Goal: Task Accomplishment & Management: Manage account settings

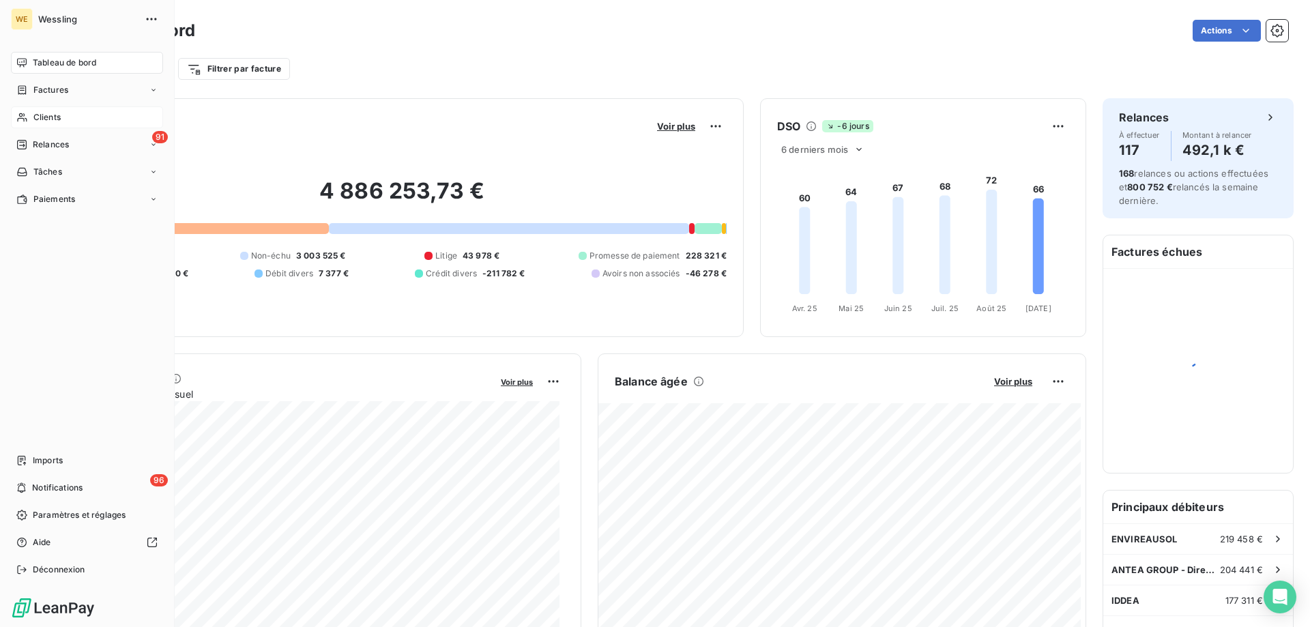
click at [48, 119] on span "Clients" at bounding box center [46, 117] width 27 height 12
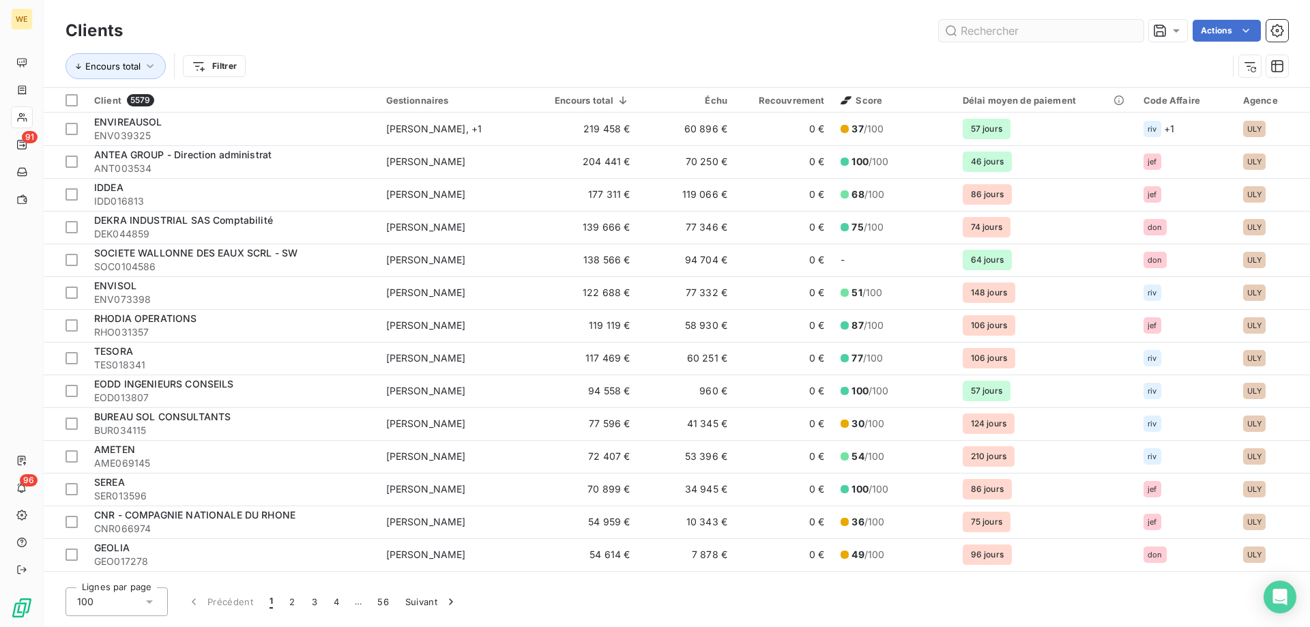
click at [972, 31] on input "text" at bounding box center [1041, 31] width 205 height 22
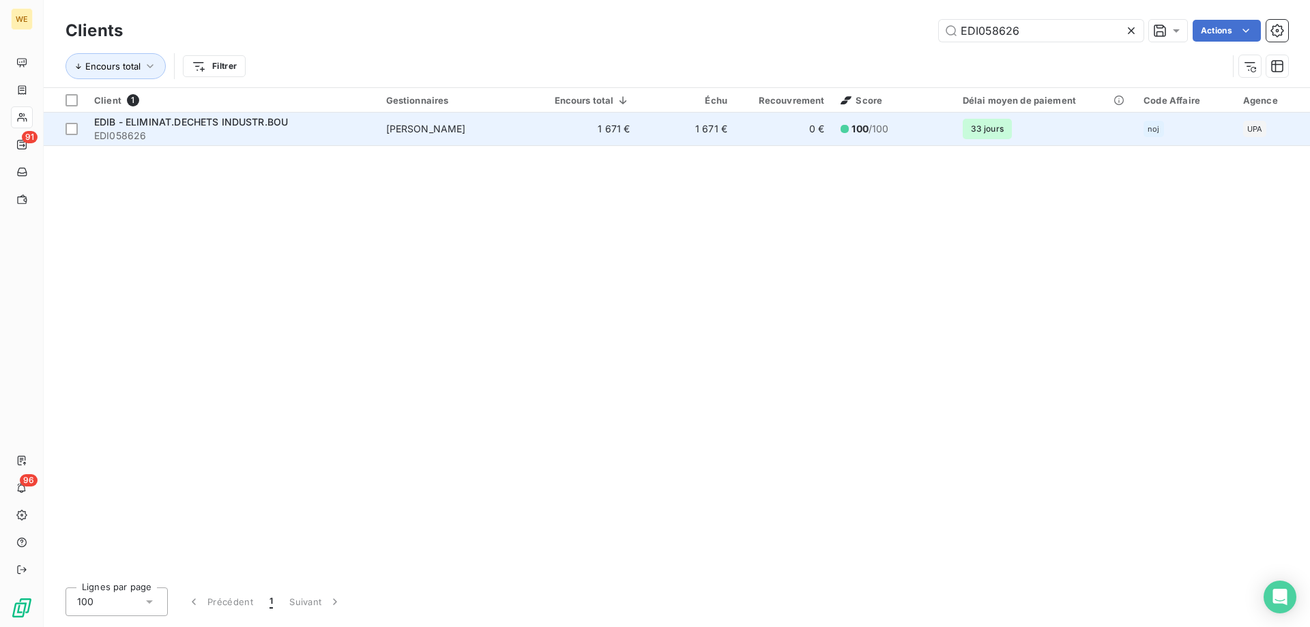
type input "EDI058626"
click at [299, 130] on span "EDI058626" at bounding box center [232, 136] width 276 height 14
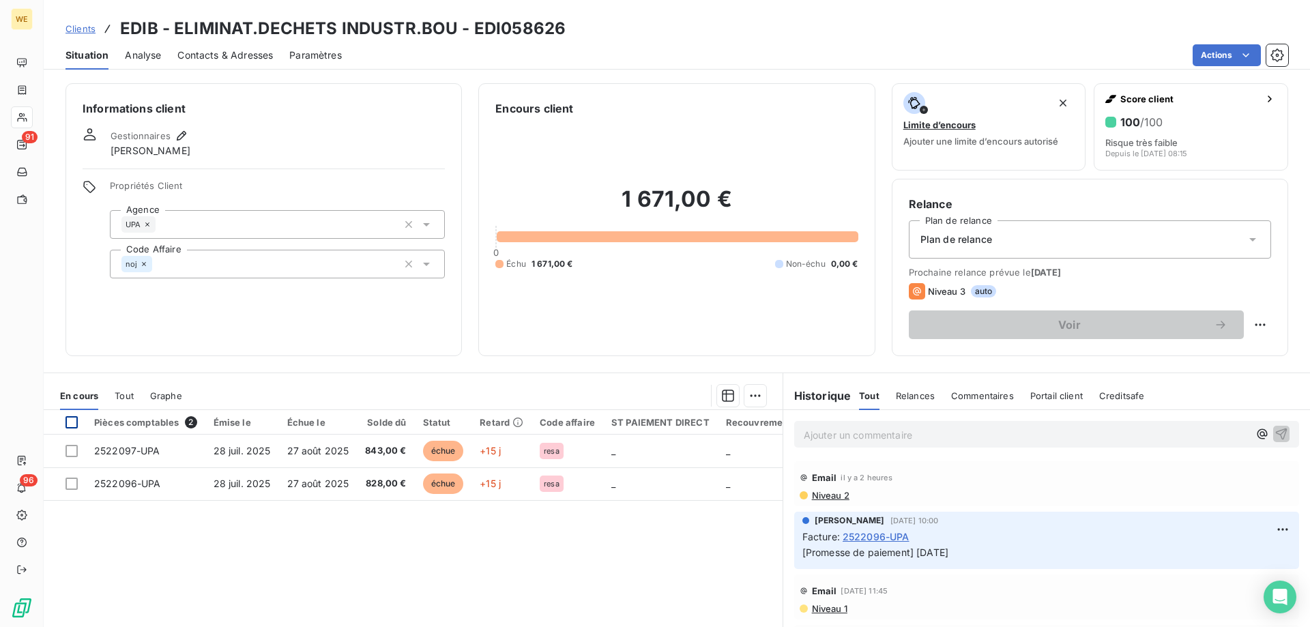
click at [73, 426] on div at bounding box center [72, 422] width 12 height 12
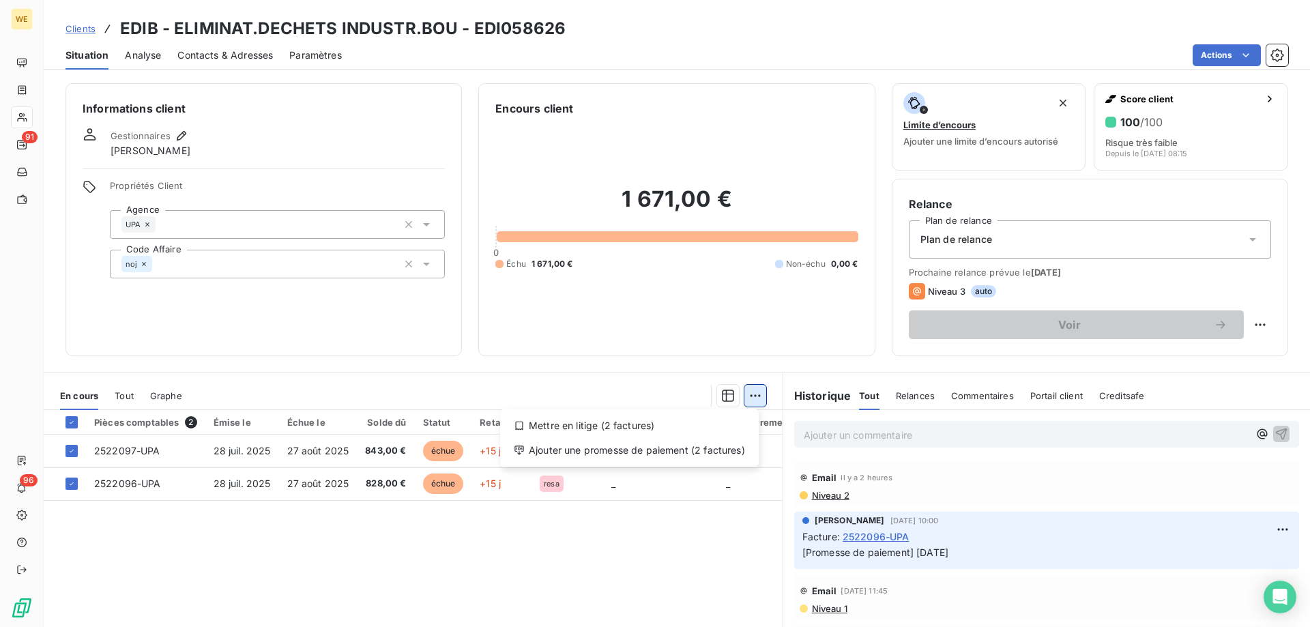
click at [751, 392] on html "WE 91 96 Clients EDIB - ELIMINAT.DECHETS INDUSTR.BOU - EDI058626 Situation Anal…" at bounding box center [655, 313] width 1310 height 627
click at [695, 450] on div "Ajouter une promesse de paiement (2 factures)" at bounding box center [630, 450] width 248 height 22
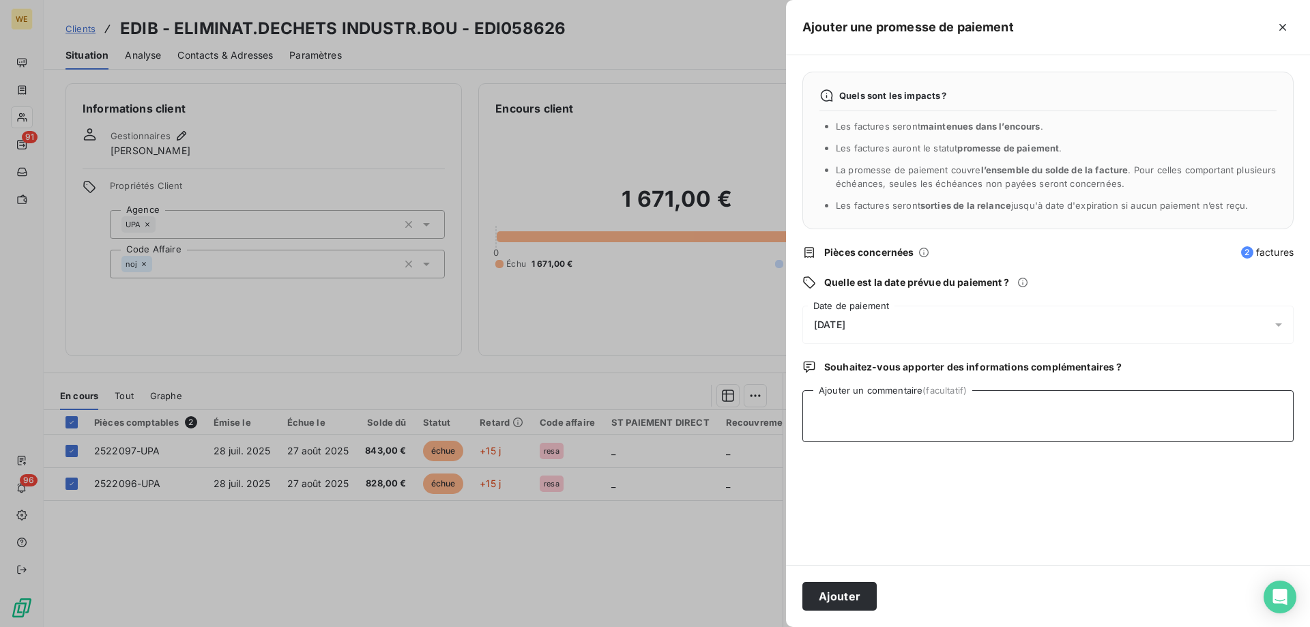
click at [895, 414] on textarea "Ajouter un commentaire (facultatif)" at bounding box center [1047, 416] width 491 height 52
type textarea "[DATE]"
click at [864, 316] on div "[DATE]" at bounding box center [1047, 325] width 491 height 38
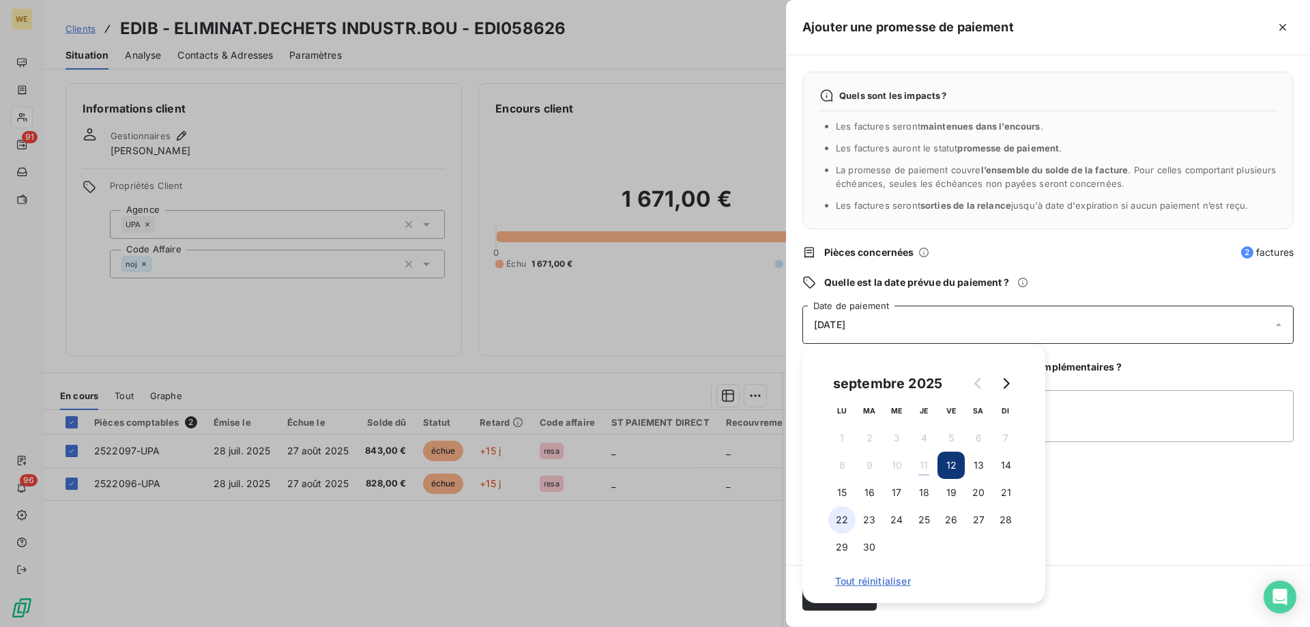
click at [848, 521] on button "22" at bounding box center [841, 519] width 27 height 27
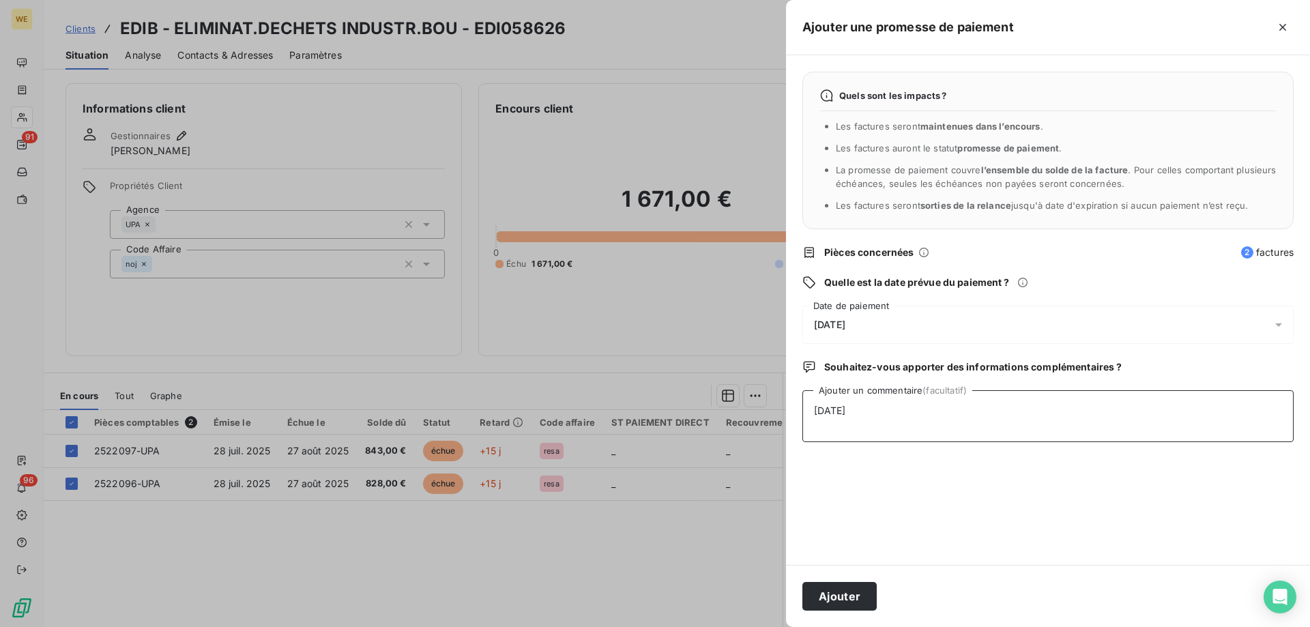
click at [1113, 432] on textarea "[DATE]" at bounding box center [1047, 416] width 491 height 52
click at [852, 597] on button "Ajouter" at bounding box center [839, 596] width 74 height 29
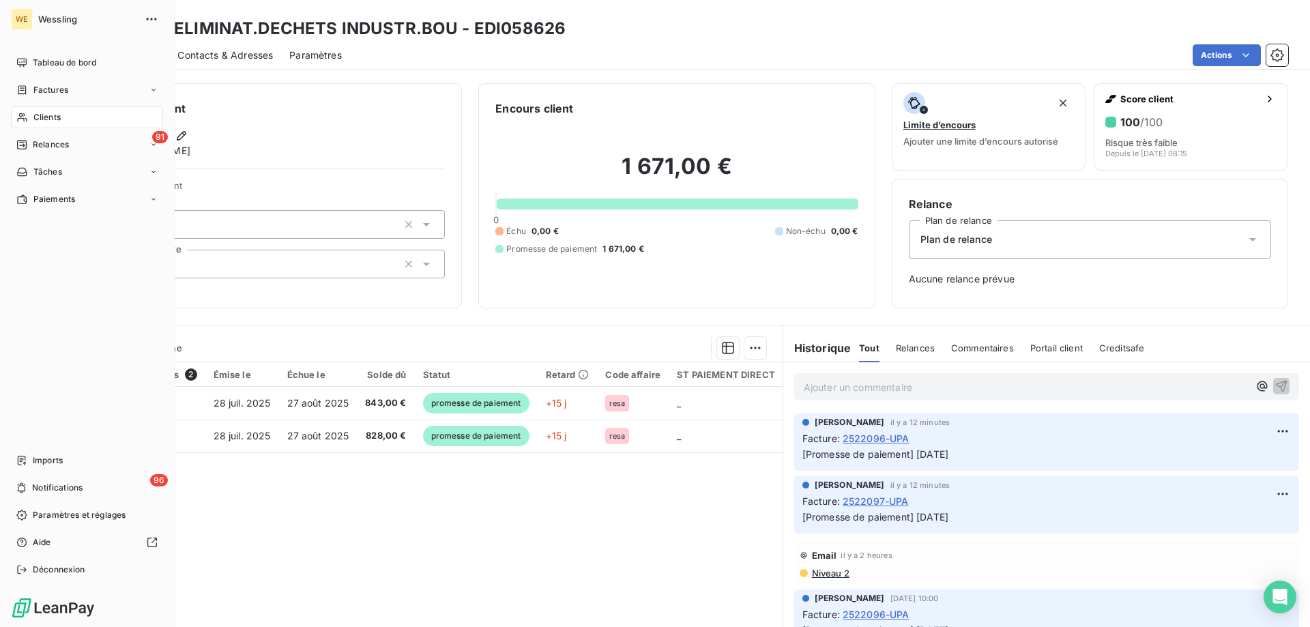
click at [47, 108] on div "Clients" at bounding box center [87, 117] width 152 height 22
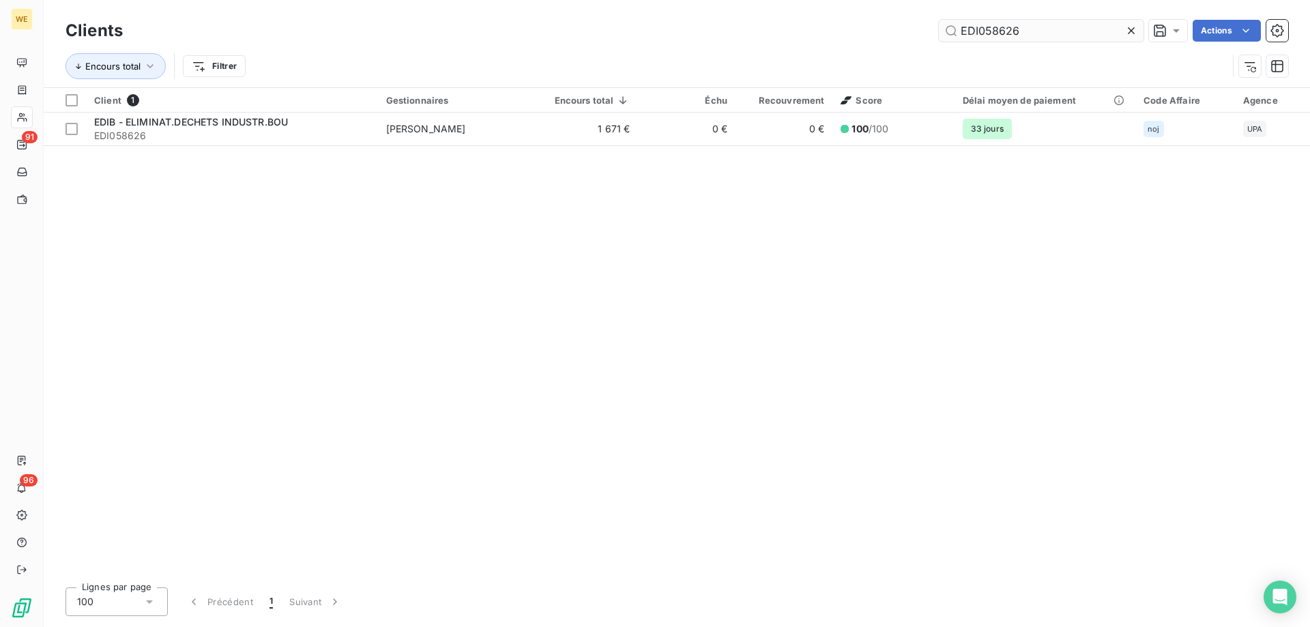
click at [972, 31] on input "EDI058626" at bounding box center [1041, 31] width 205 height 22
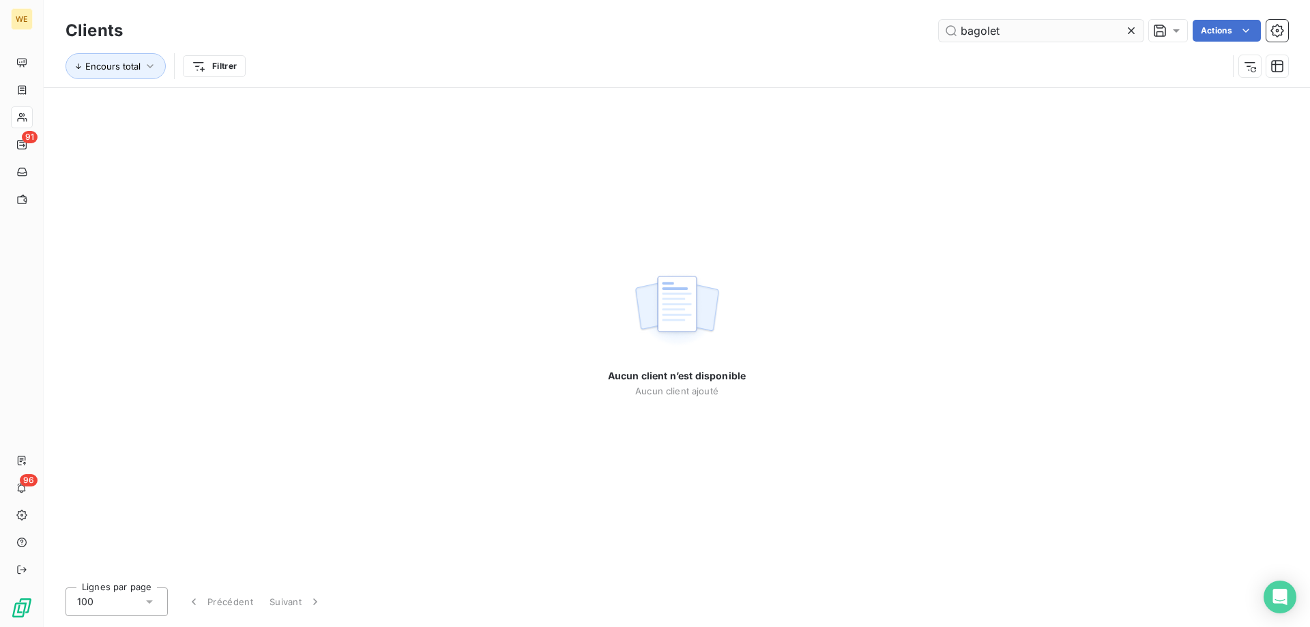
click at [983, 29] on input "bagolet" at bounding box center [1041, 31] width 205 height 22
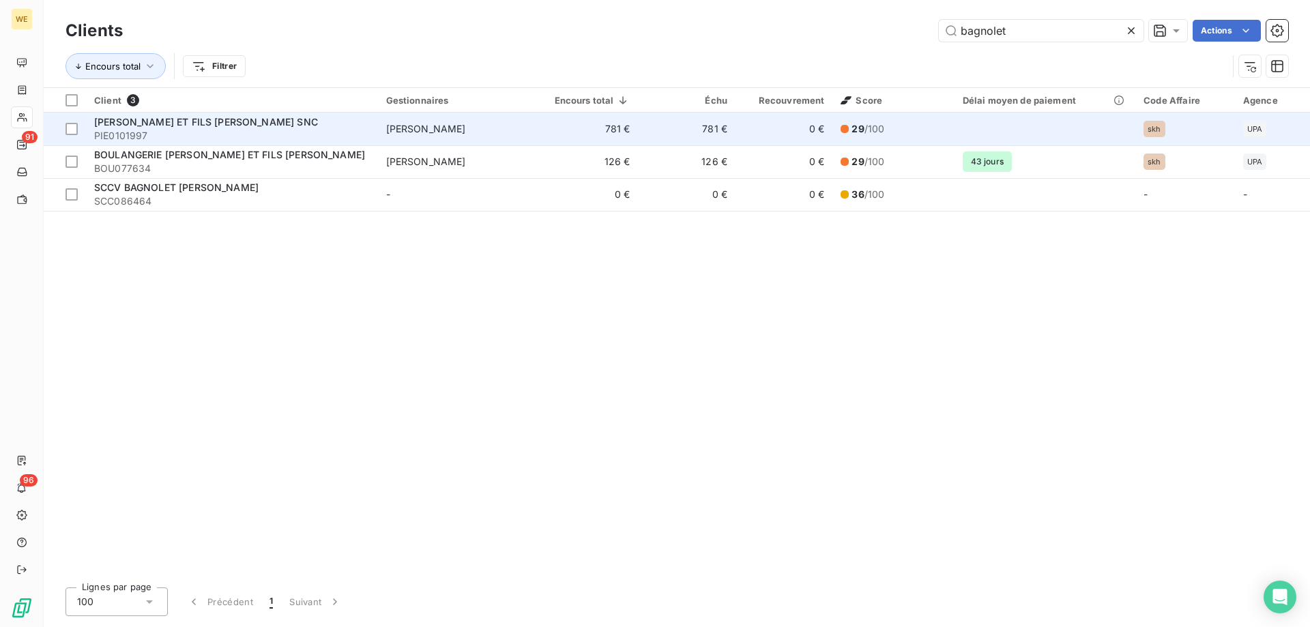
type input "bagnolet"
click at [261, 123] on div "[PERSON_NAME] ET FILS [PERSON_NAME] SNC" at bounding box center [232, 122] width 276 height 14
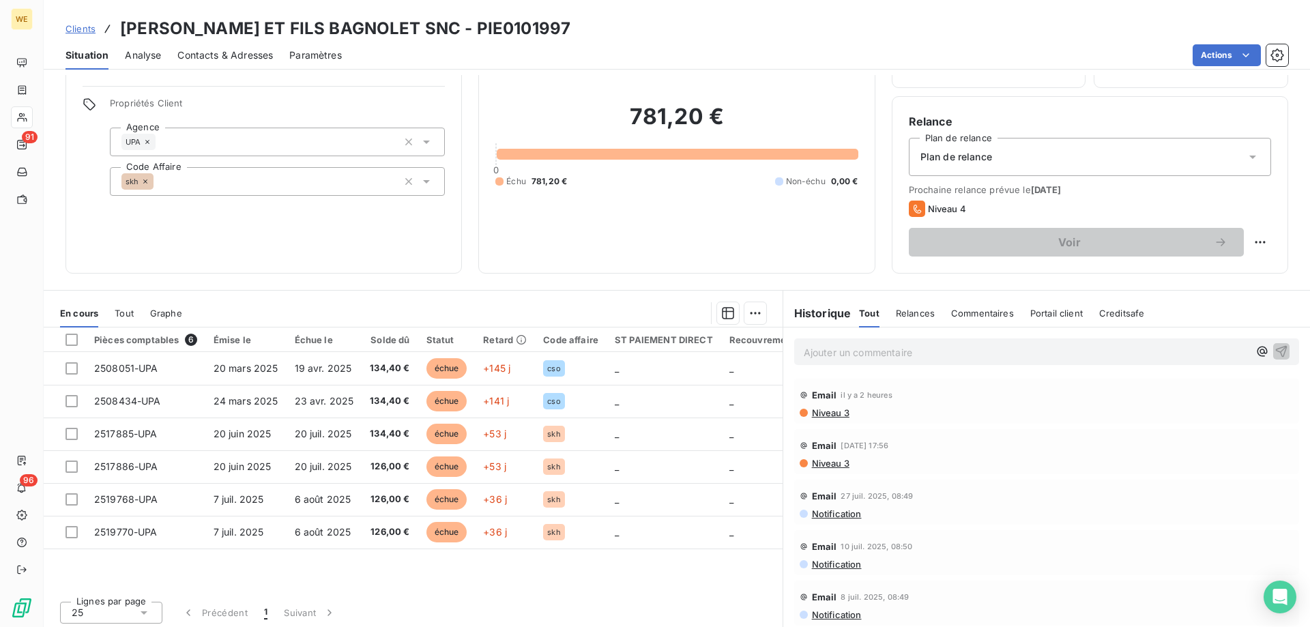
scroll to position [87, 0]
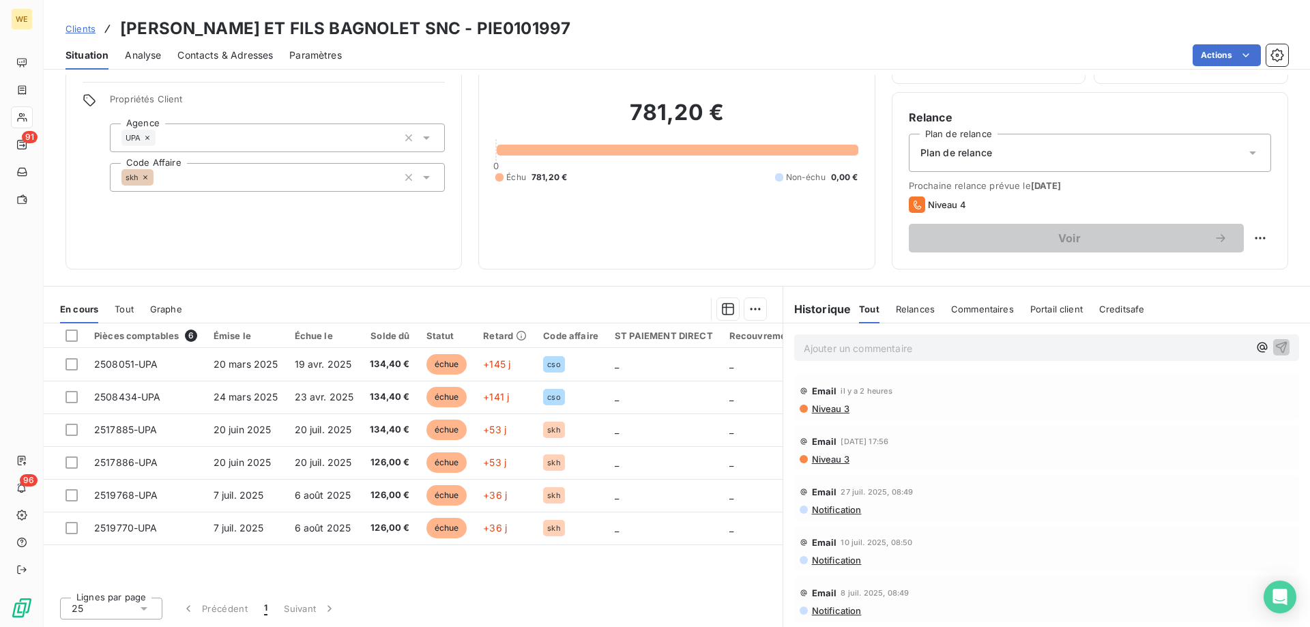
click at [822, 349] on p "Ajouter un commentaire ﻿" at bounding box center [1026, 348] width 445 height 17
click at [839, 349] on p "Ajouter un commentaire ﻿" at bounding box center [1026, 348] width 445 height 17
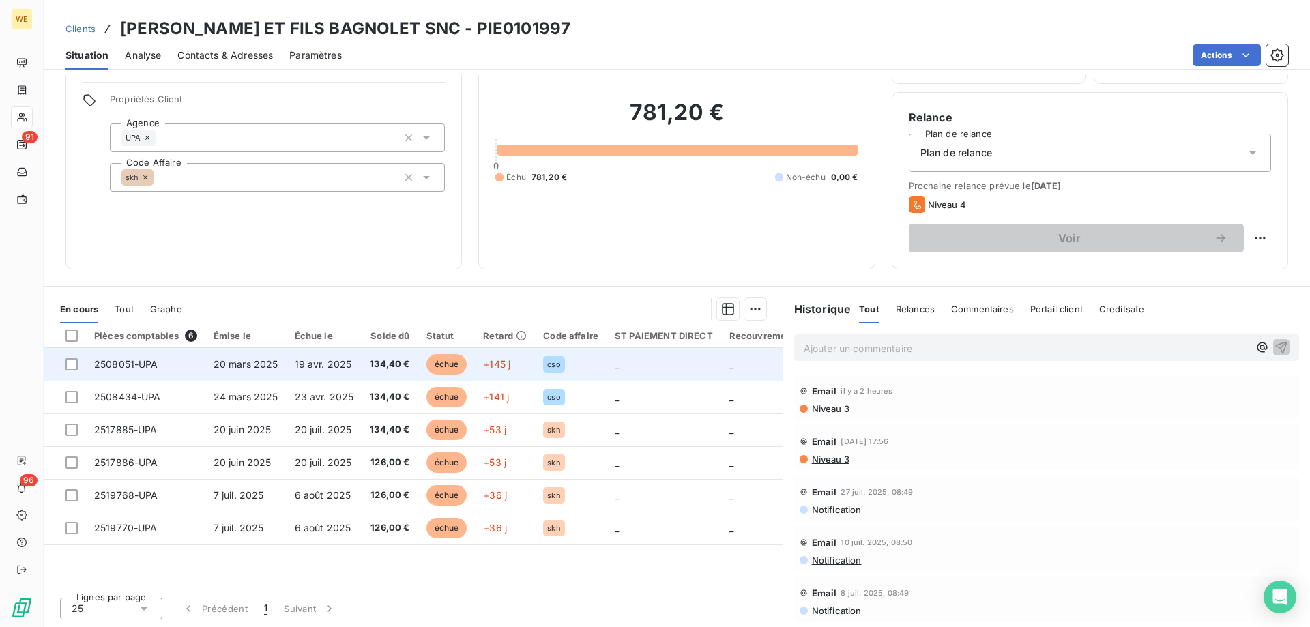
click at [296, 371] on td "19 avr. 2025" at bounding box center [325, 364] width 76 height 33
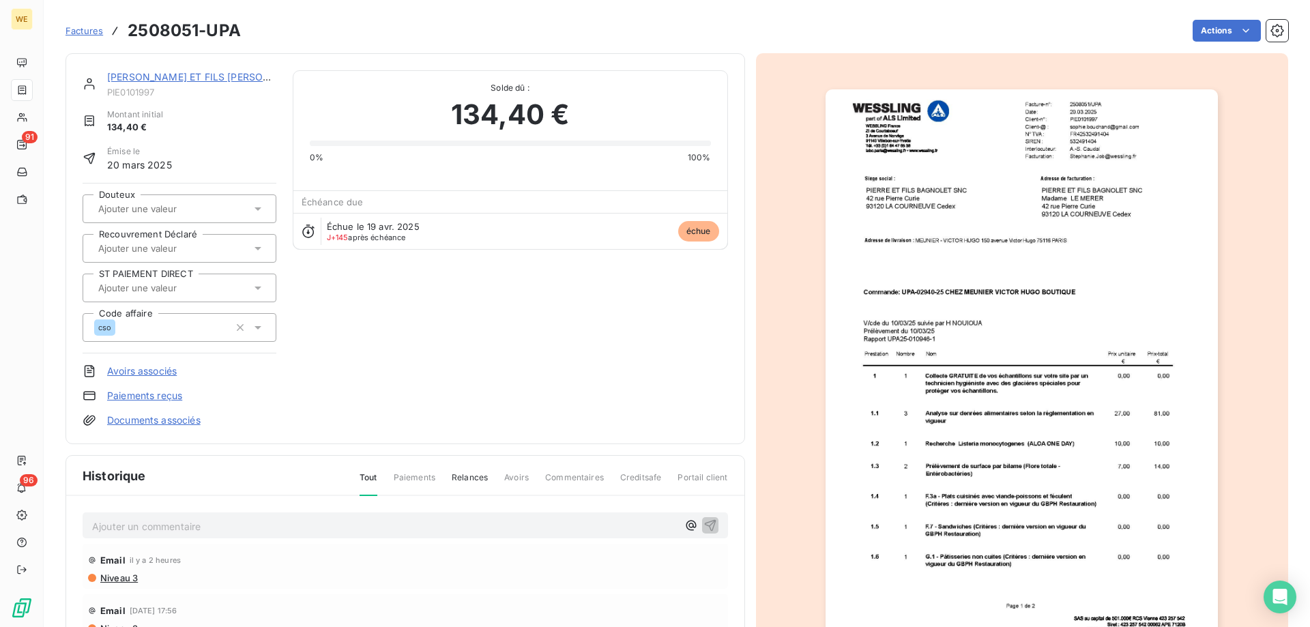
click at [214, 529] on p "Ajouter un commentaire ﻿" at bounding box center [384, 526] width 585 height 17
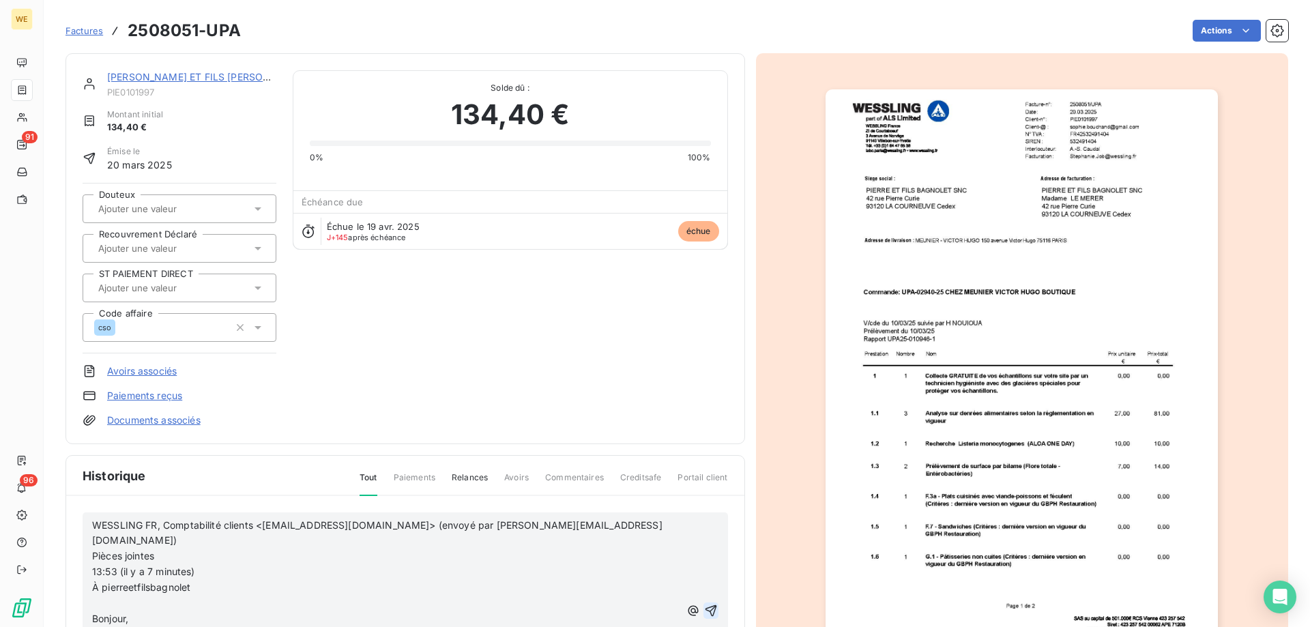
click at [704, 605] on icon "button" at bounding box center [711, 611] width 14 height 14
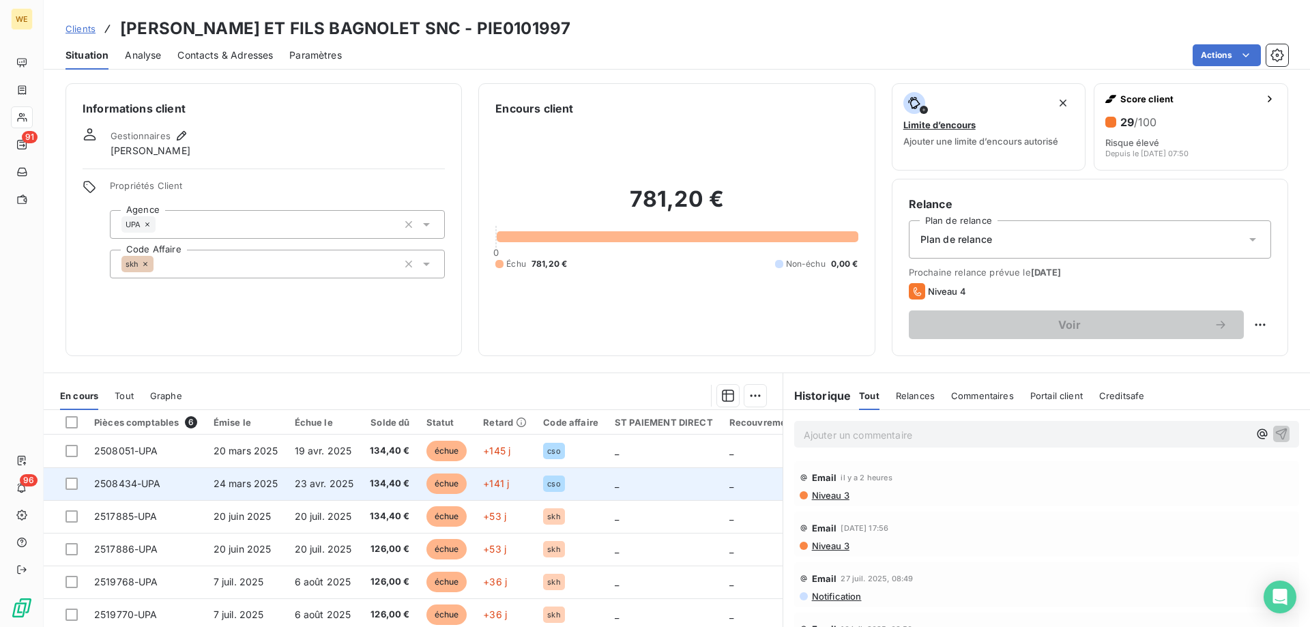
click at [138, 478] on span "2508434-UPA" at bounding box center [127, 484] width 67 height 12
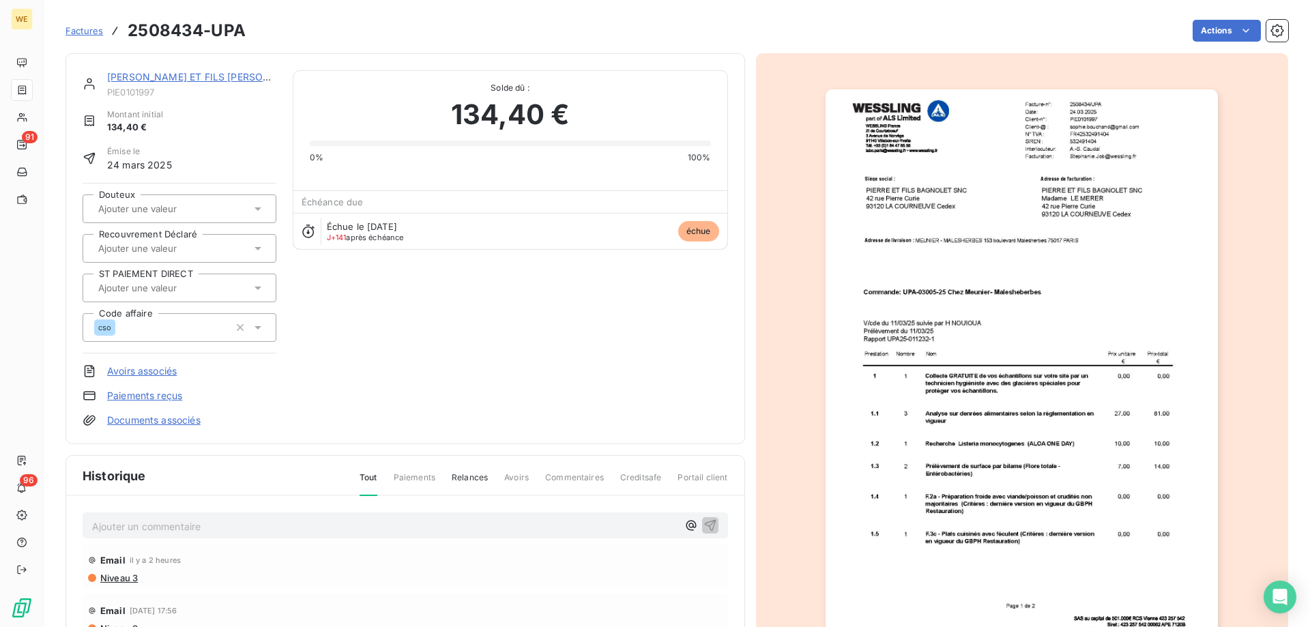
click at [287, 521] on p "Ajouter un commentaire ﻿" at bounding box center [384, 526] width 585 height 17
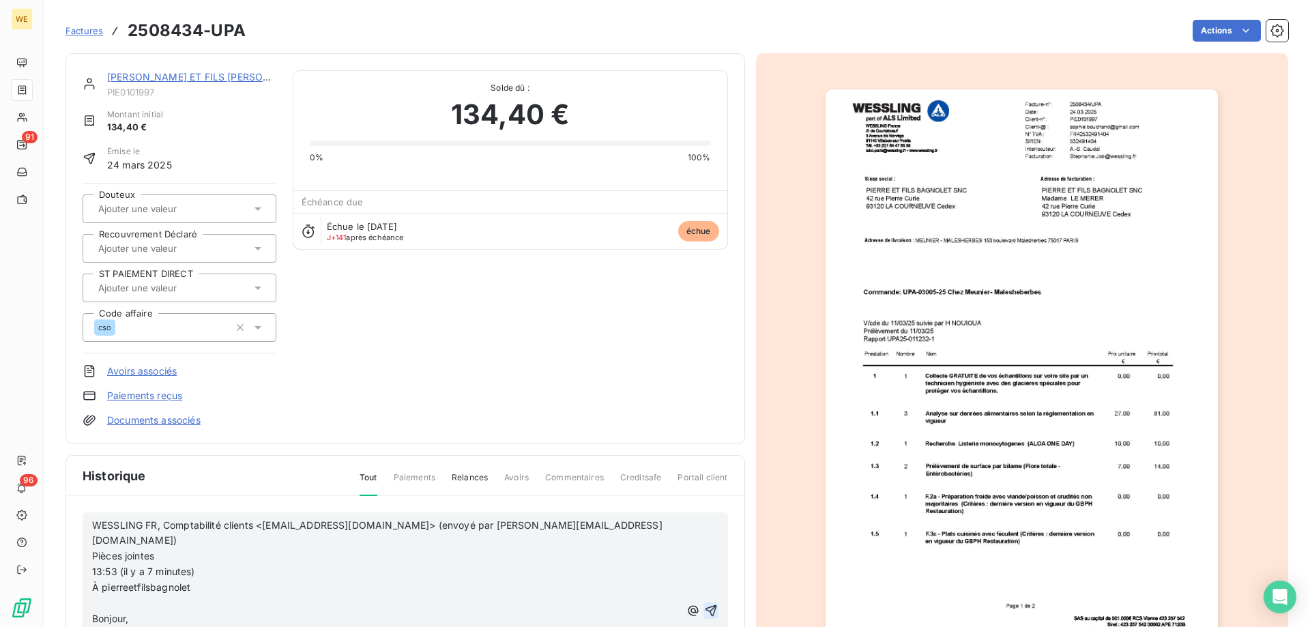
click at [704, 604] on icon "button" at bounding box center [711, 611] width 14 height 14
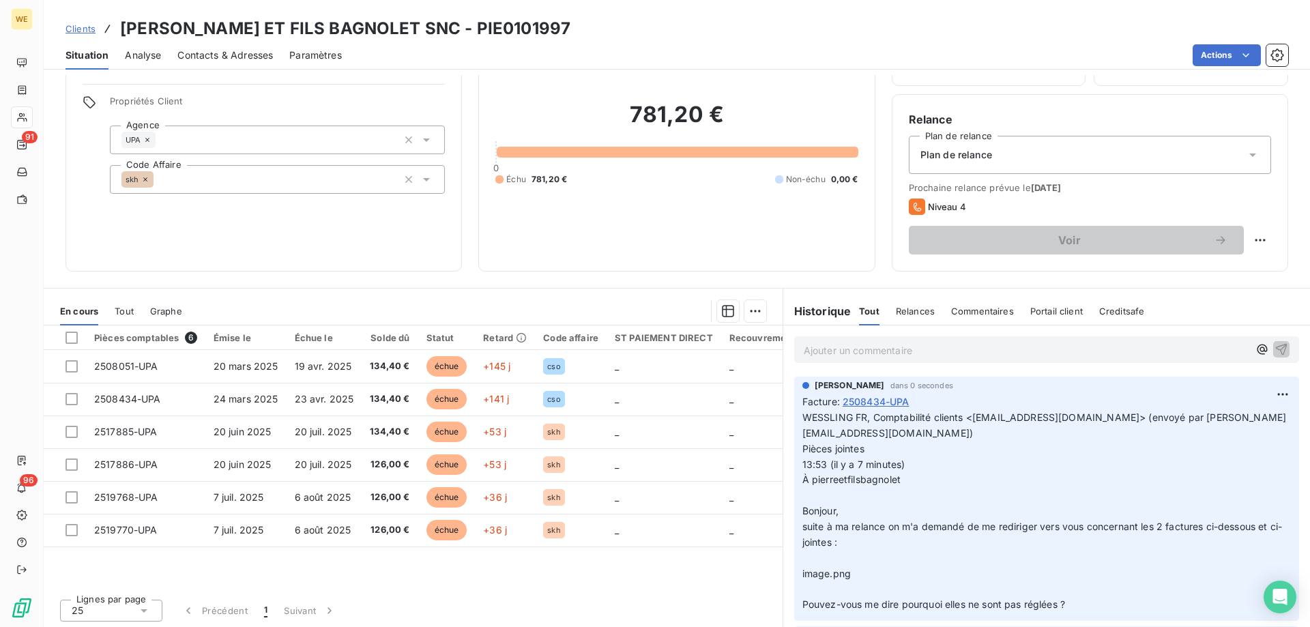
scroll to position [87, 0]
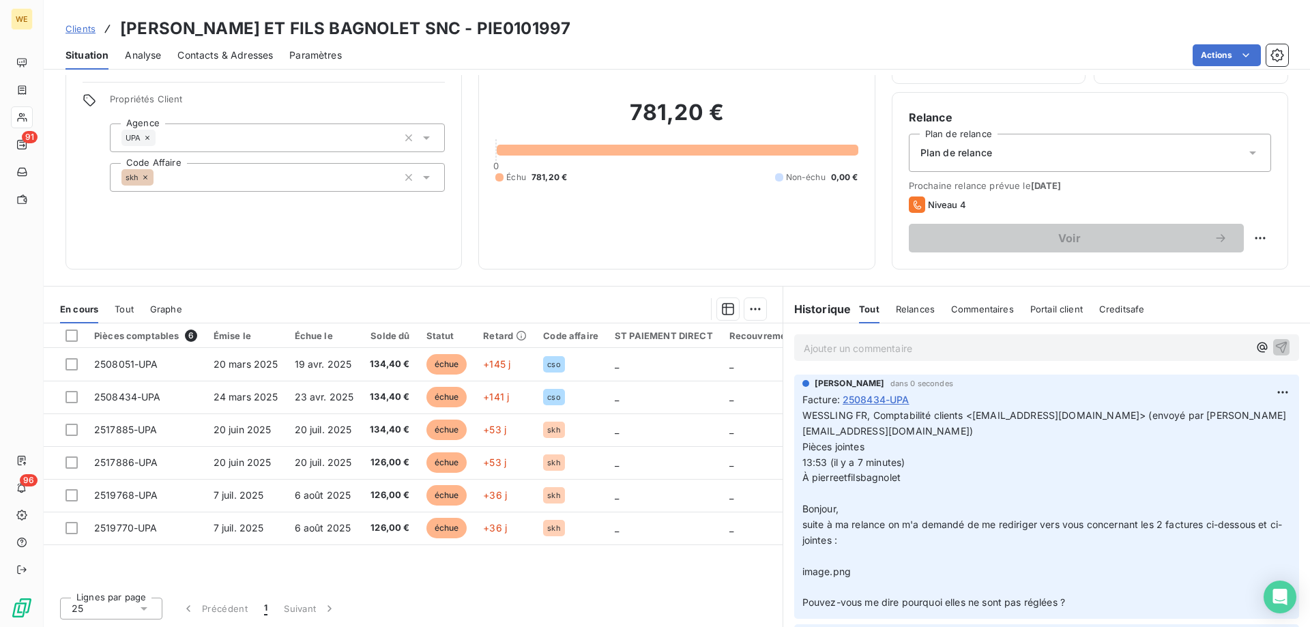
click at [884, 350] on p "Ajouter un commentaire ﻿" at bounding box center [1026, 348] width 445 height 17
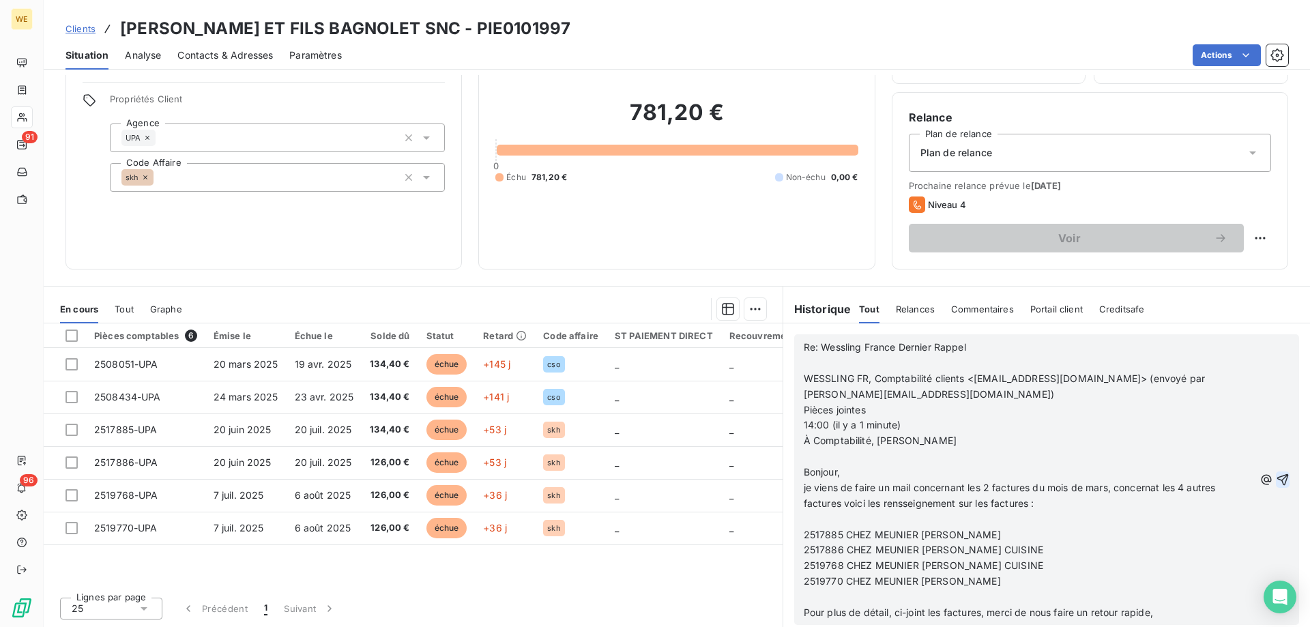
click at [1276, 474] on icon "button" at bounding box center [1283, 480] width 14 height 14
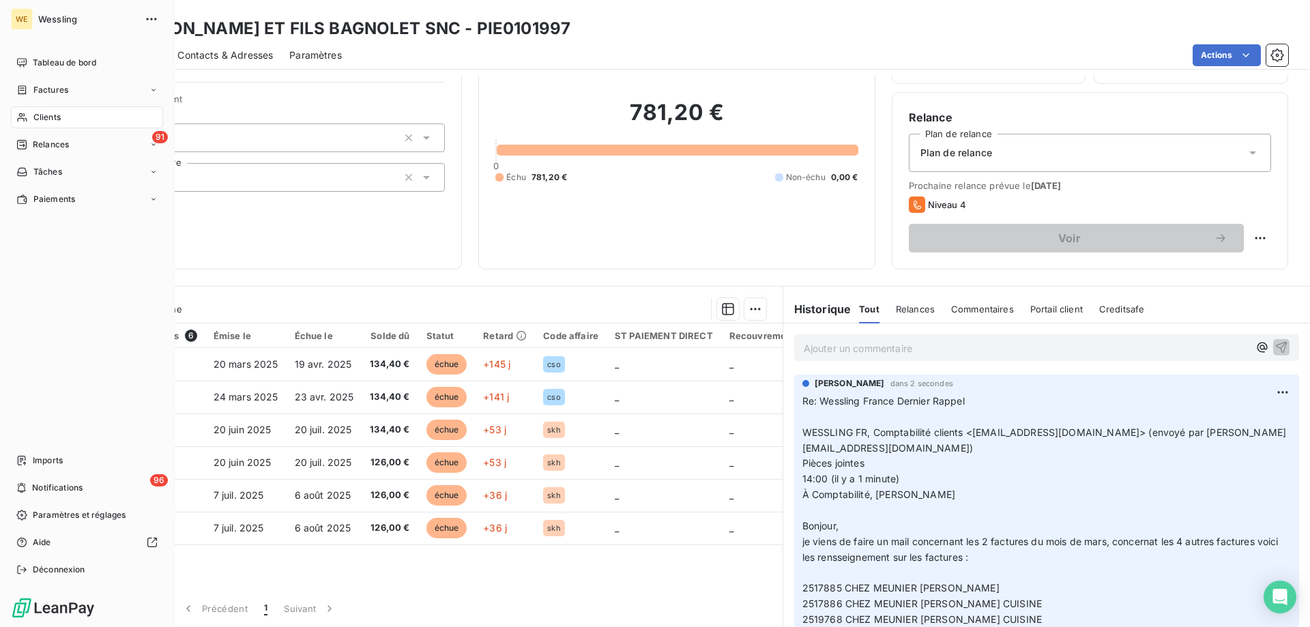
click at [43, 115] on span "Clients" at bounding box center [46, 117] width 27 height 12
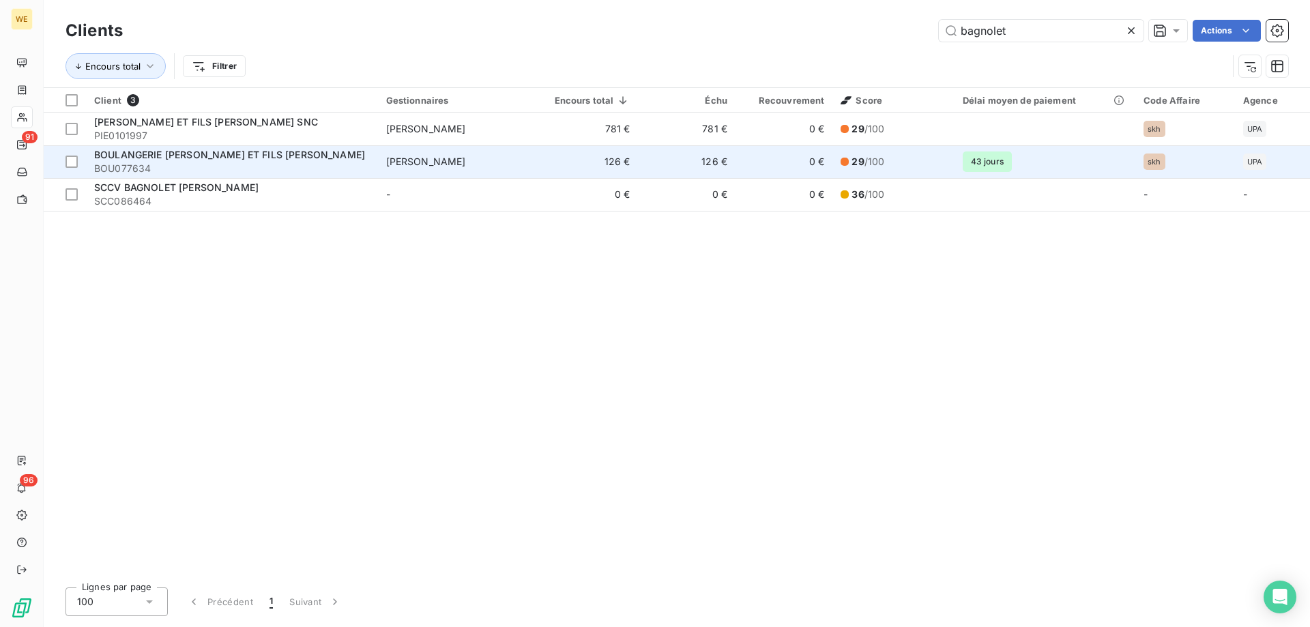
click at [328, 159] on span "BOULANGERIE [PERSON_NAME] ET FILS [PERSON_NAME]" at bounding box center [229, 155] width 271 height 12
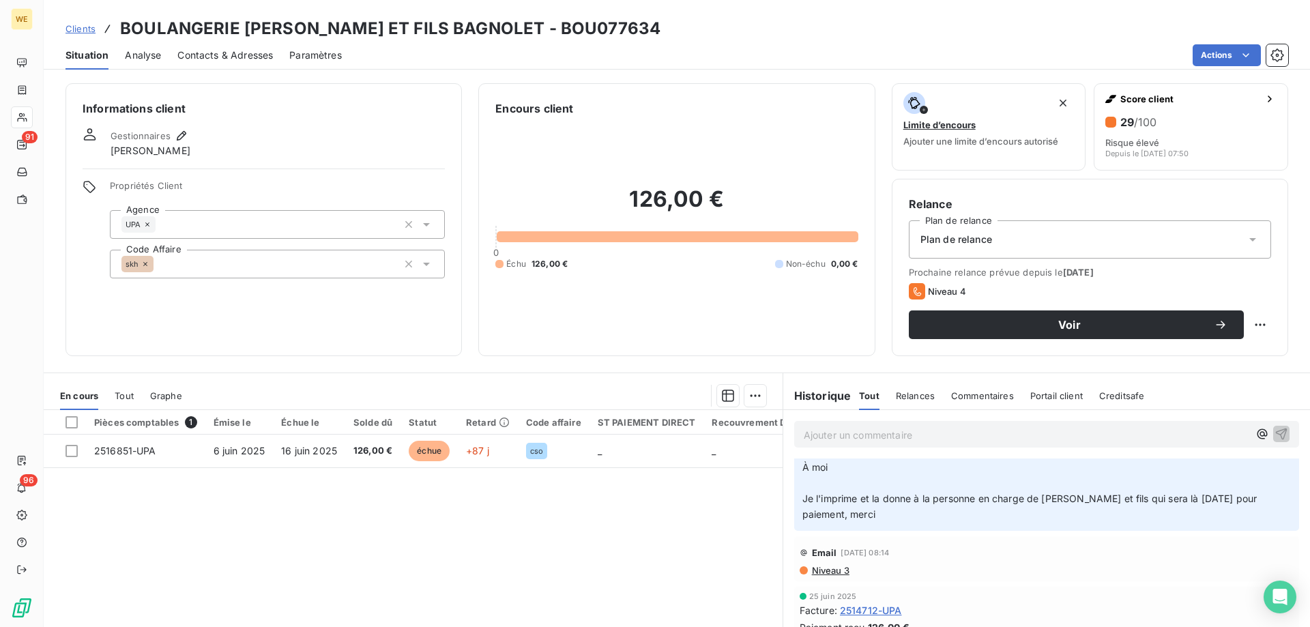
scroll to position [136, 0]
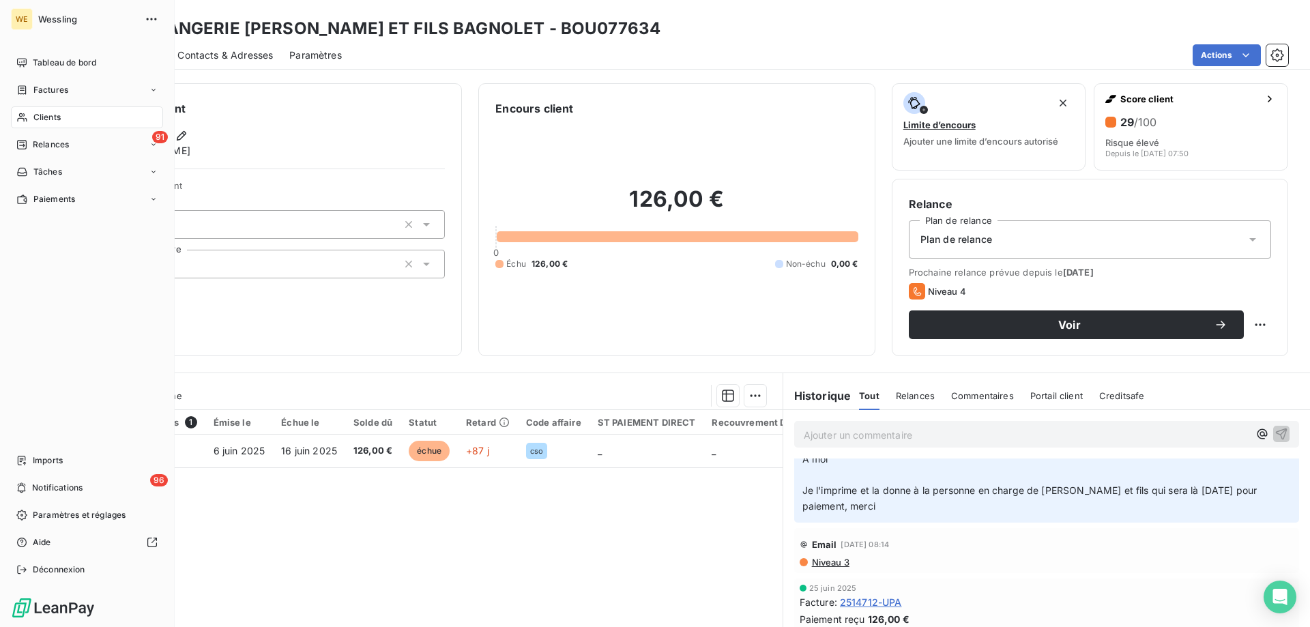
click at [45, 119] on span "Clients" at bounding box center [46, 117] width 27 height 12
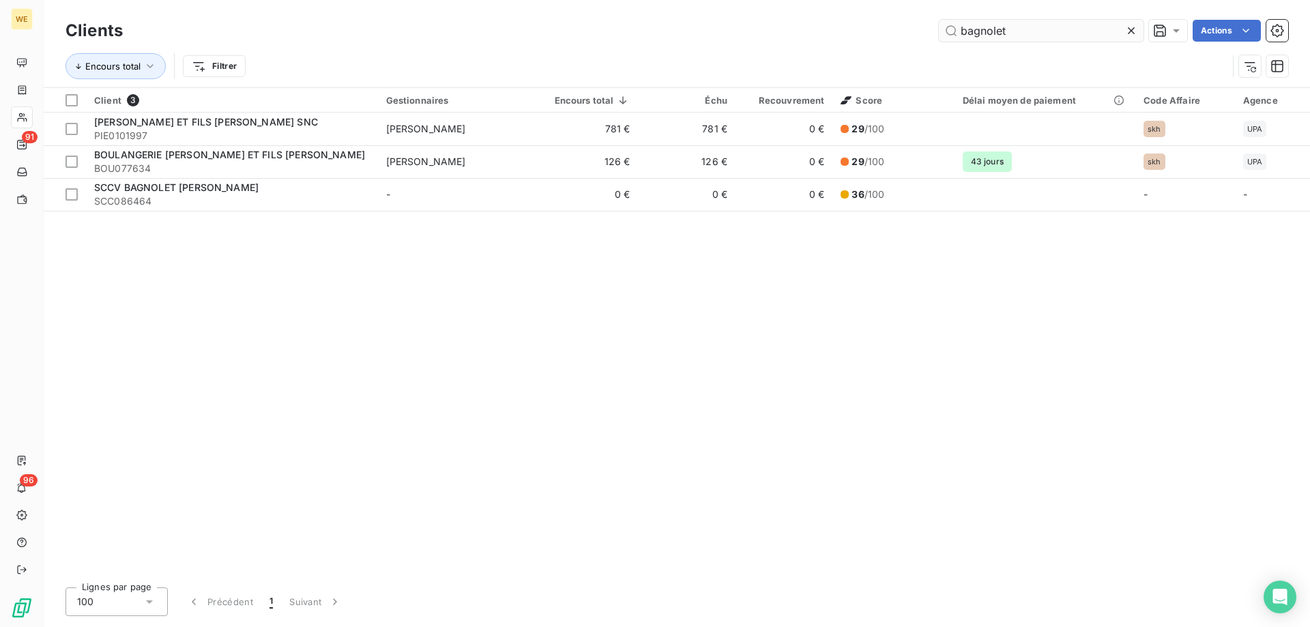
click at [969, 32] on input "bagnolet" at bounding box center [1041, 31] width 205 height 22
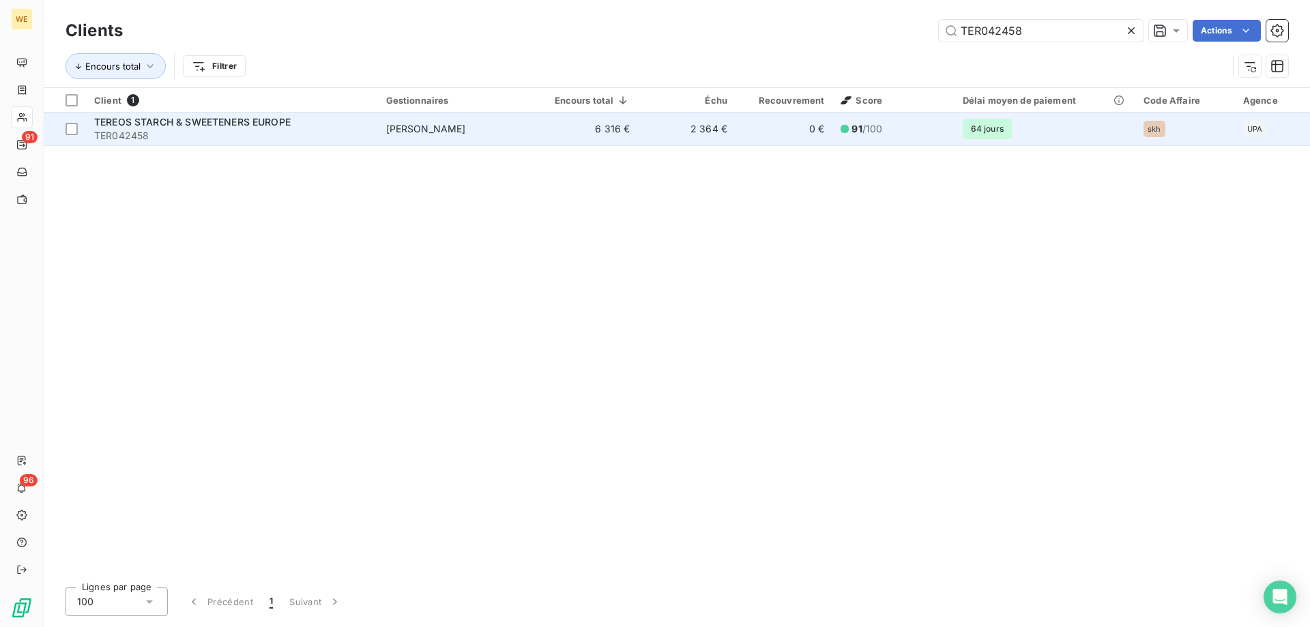
type input "TER042458"
click at [168, 129] on span "TER042458" at bounding box center [232, 136] width 276 height 14
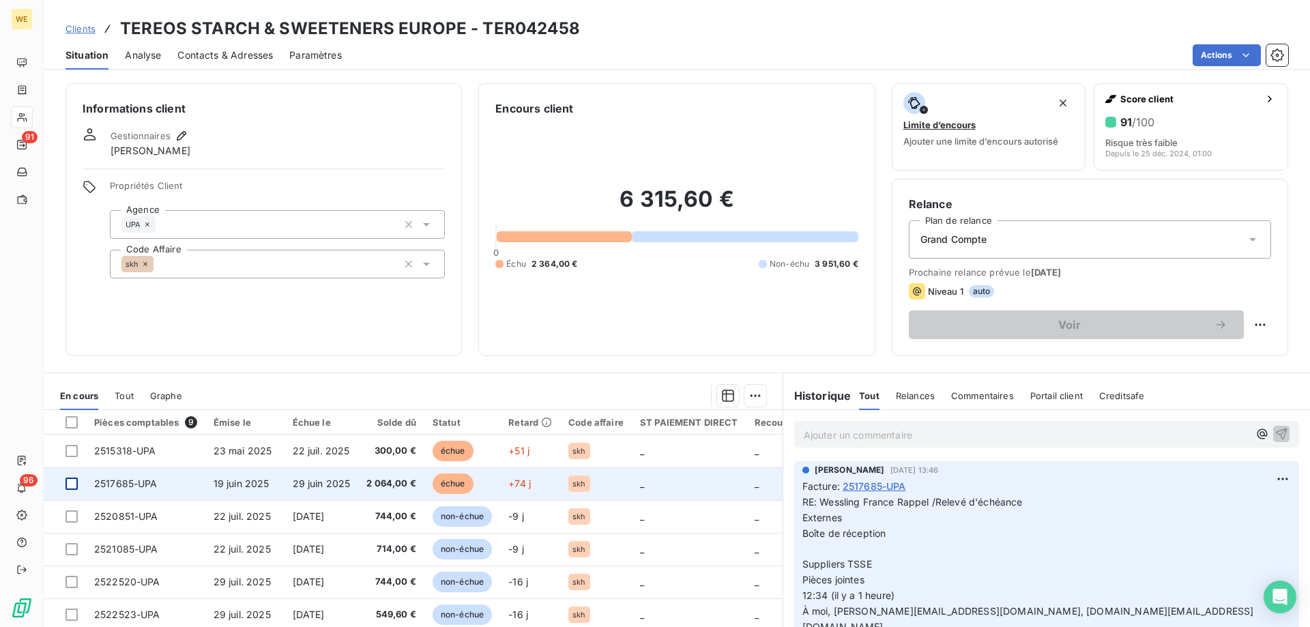
click at [70, 482] on div at bounding box center [72, 484] width 12 height 12
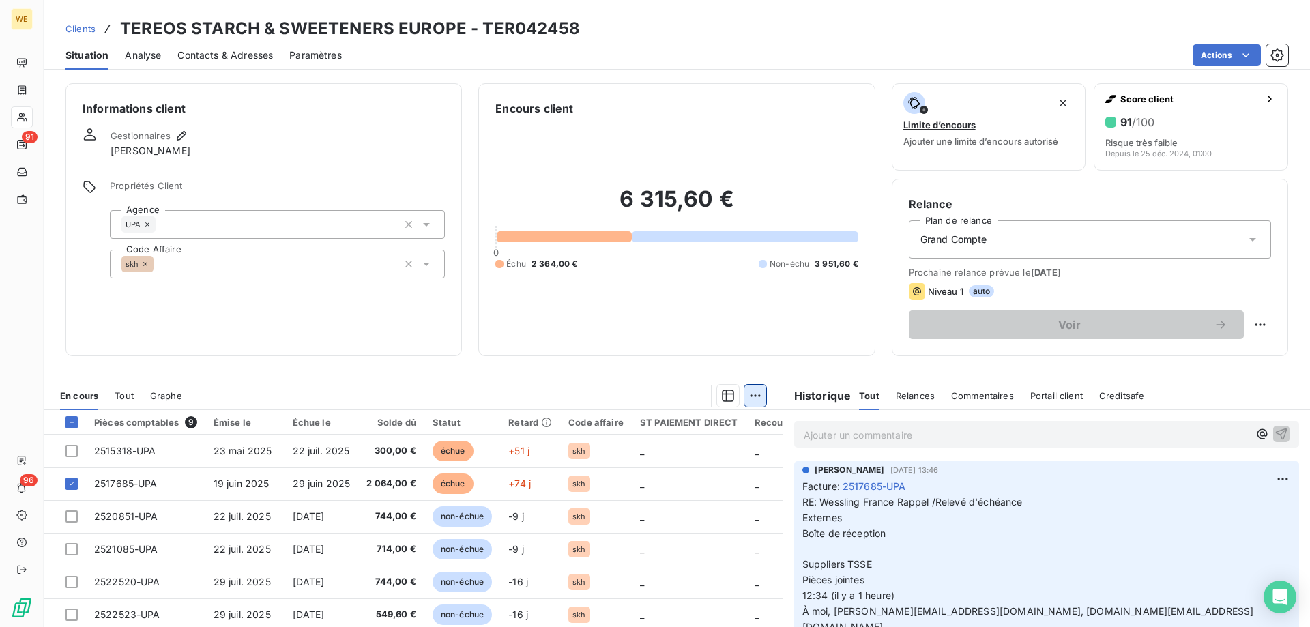
click at [749, 396] on html "WE 91 96 Clients TEREOS STARCH & SWEETENERS EUROPE - TER042458 Situation Analys…" at bounding box center [655, 313] width 1310 height 627
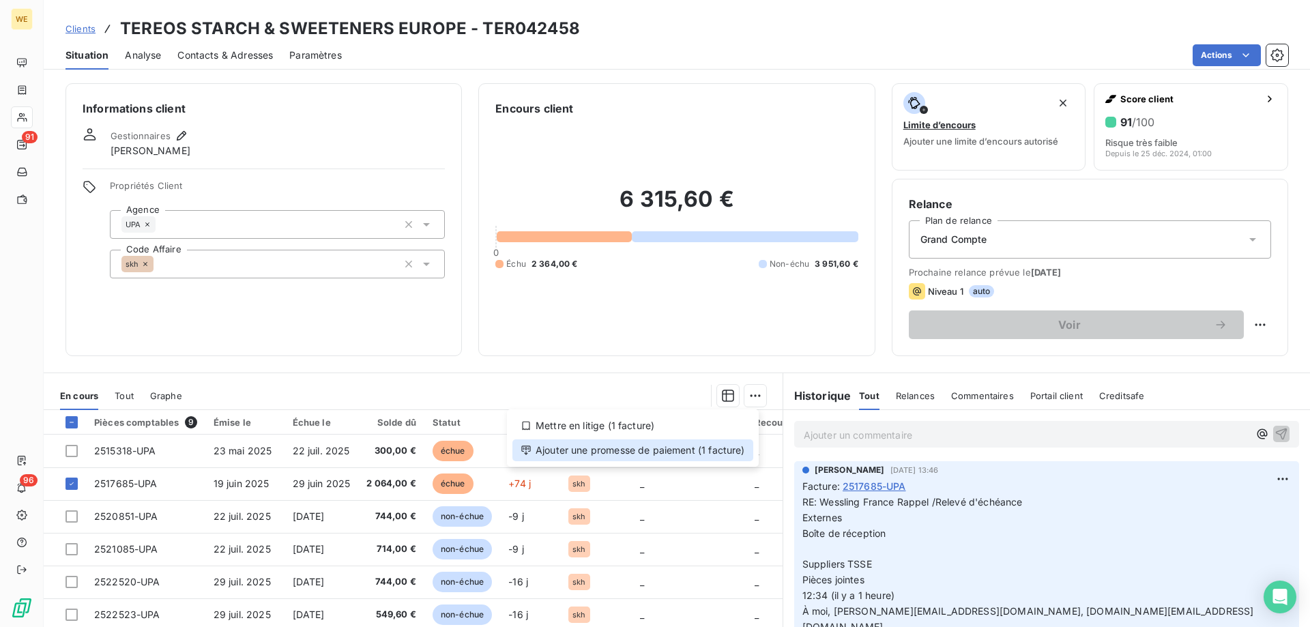
click at [708, 453] on div "Ajouter une promesse de paiement (1 facture)" at bounding box center [632, 450] width 241 height 22
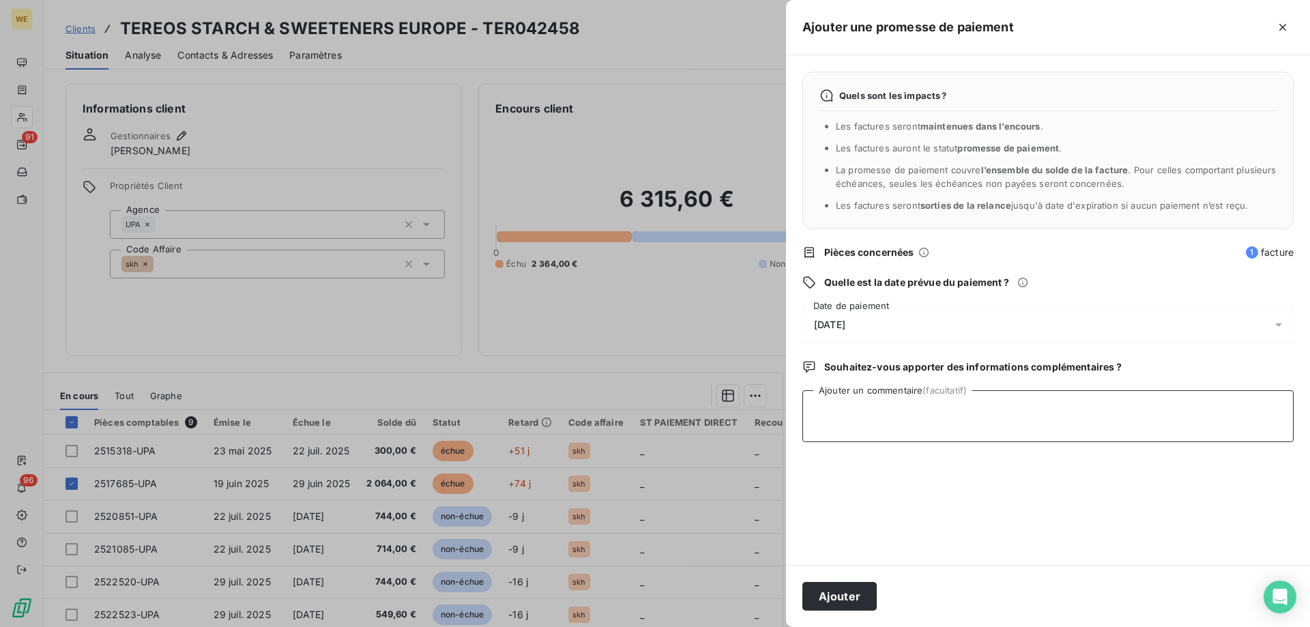
click at [901, 422] on textarea "Ajouter un commentaire (facultatif)" at bounding box center [1047, 416] width 491 height 52
type textarea "[DATE]"
click at [841, 314] on div "[DATE]" at bounding box center [1047, 325] width 491 height 38
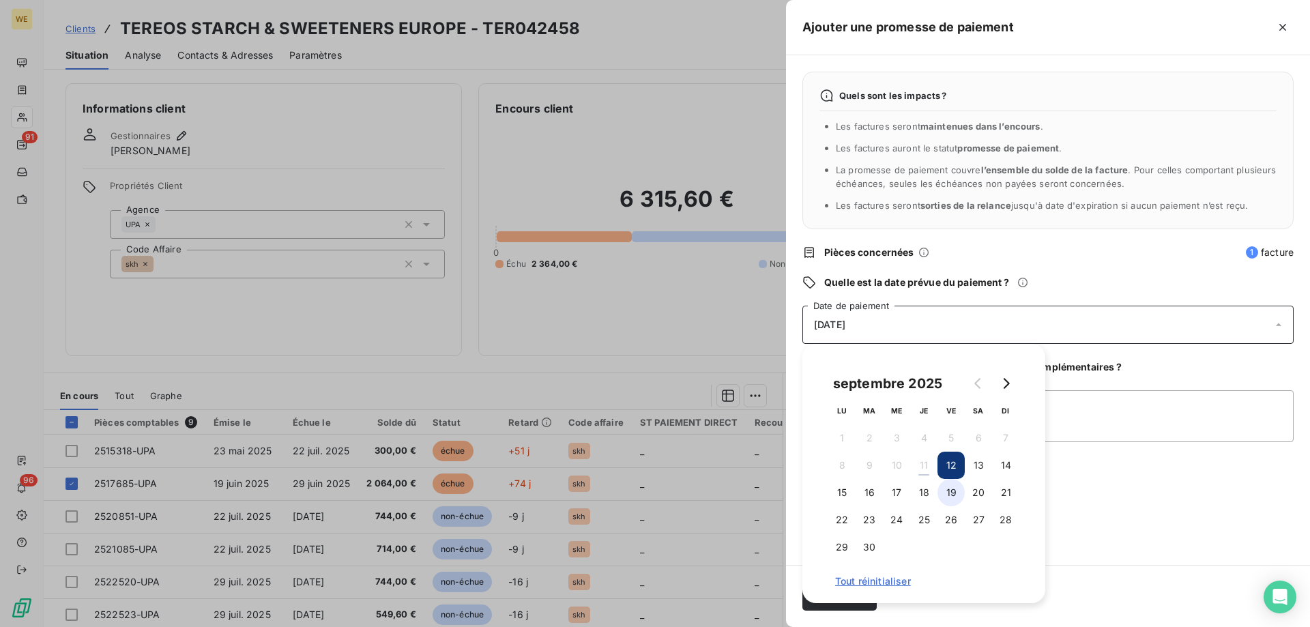
click at [947, 492] on button "19" at bounding box center [951, 492] width 27 height 27
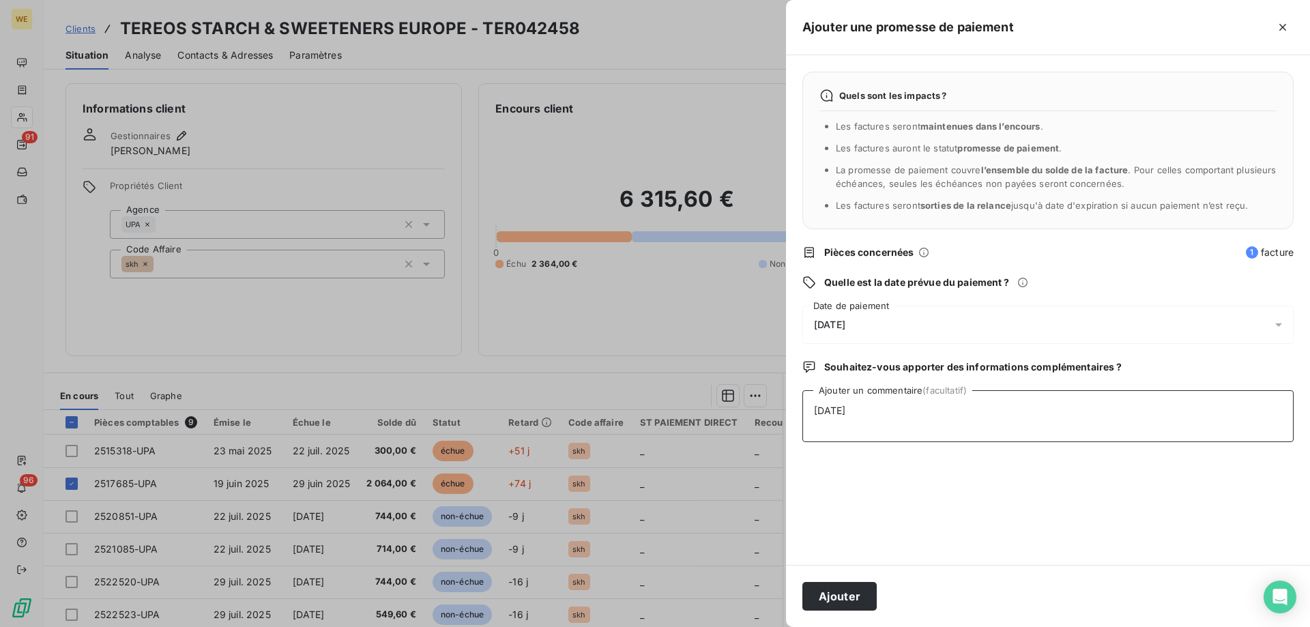
click at [1065, 431] on textarea "[DATE]" at bounding box center [1047, 416] width 491 height 52
click at [843, 594] on button "Ajouter" at bounding box center [839, 596] width 74 height 29
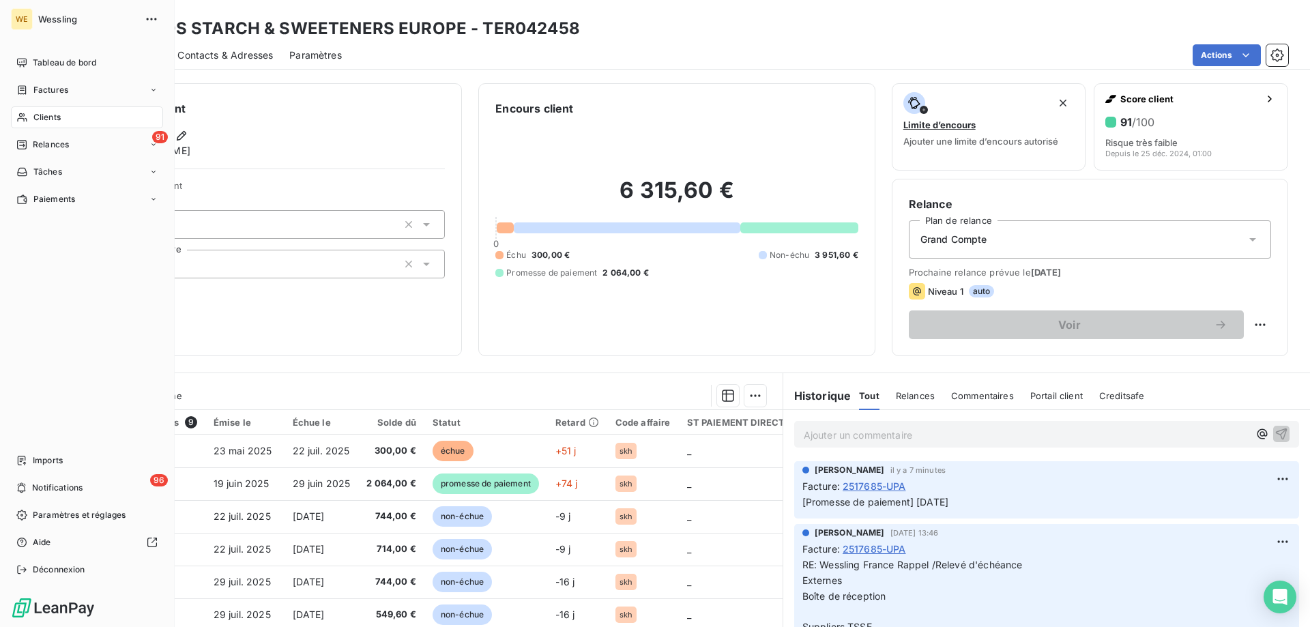
click at [41, 117] on span "Clients" at bounding box center [46, 117] width 27 height 12
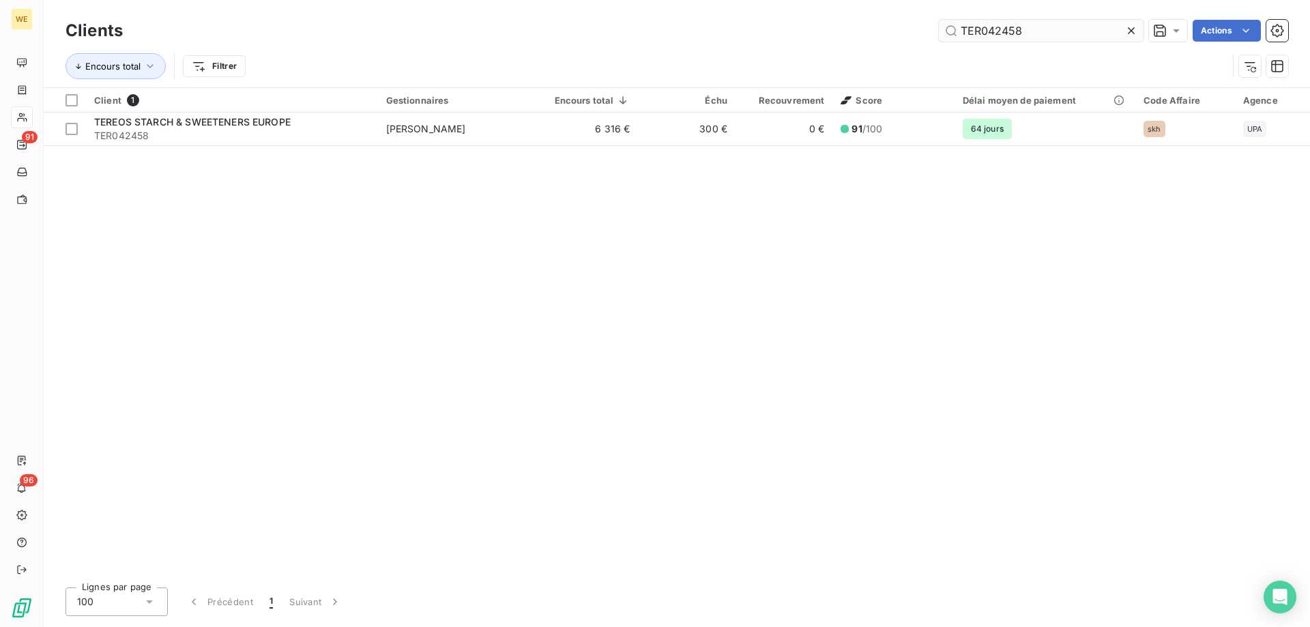
click at [957, 30] on input "TER042458" at bounding box center [1041, 31] width 205 height 22
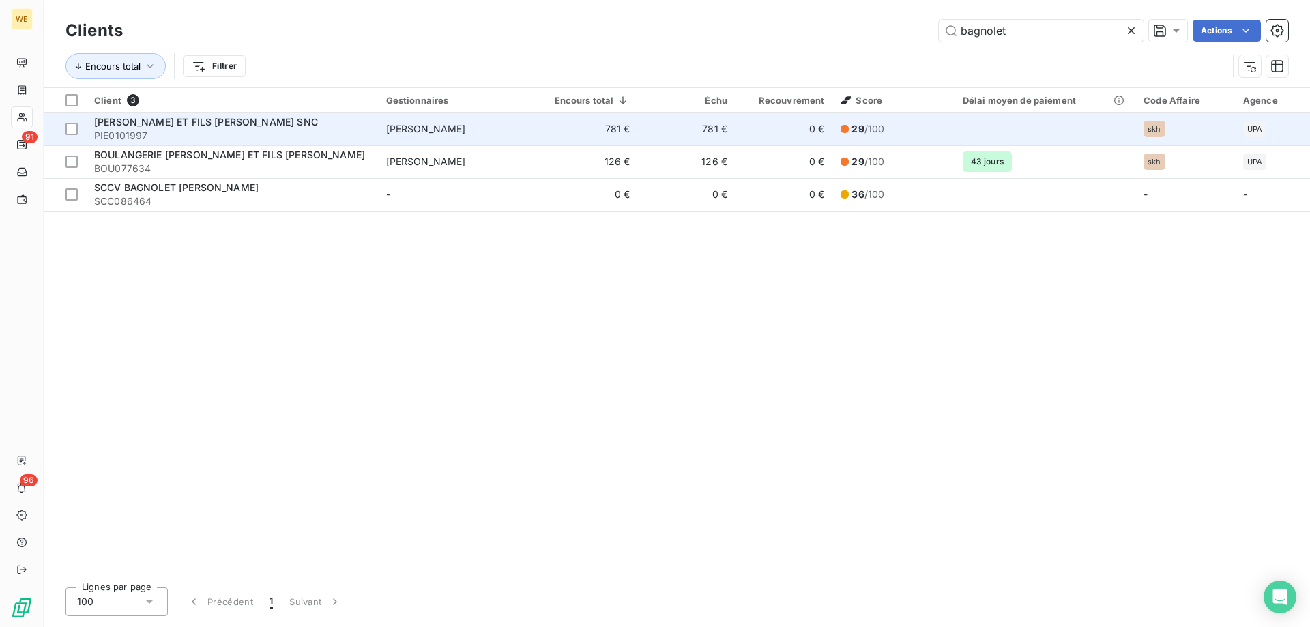
type input "bagnolet"
click at [214, 126] on span "[PERSON_NAME] ET FILS [PERSON_NAME] SNC" at bounding box center [206, 122] width 224 height 12
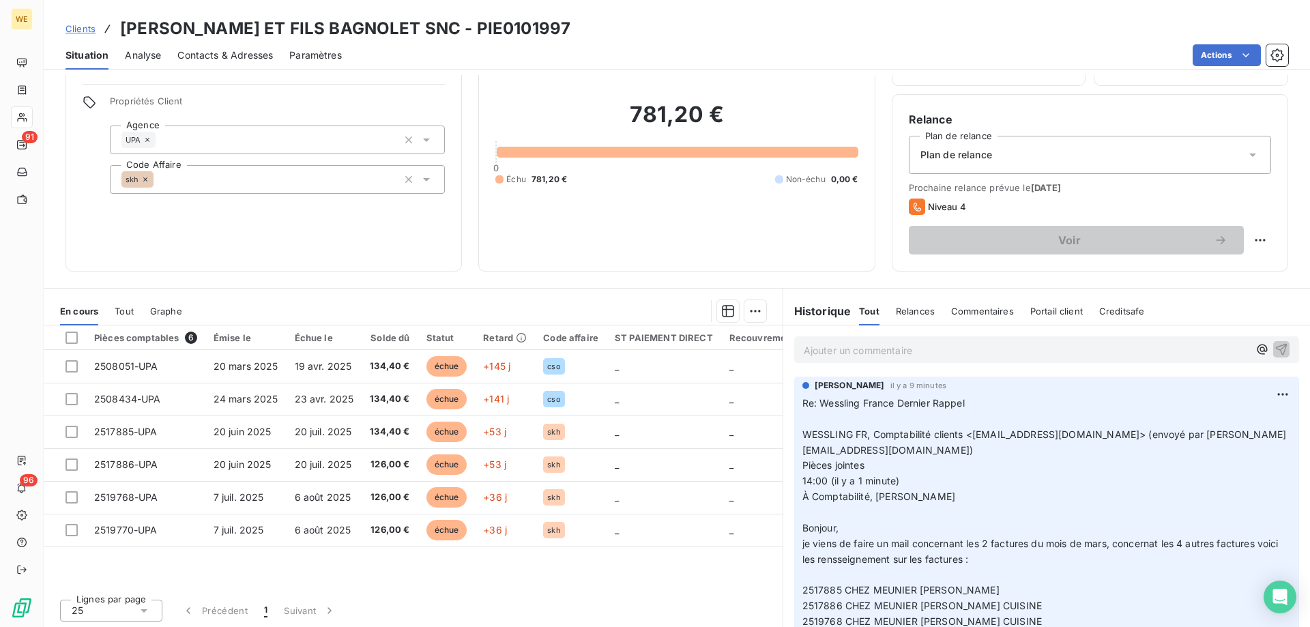
scroll to position [87, 0]
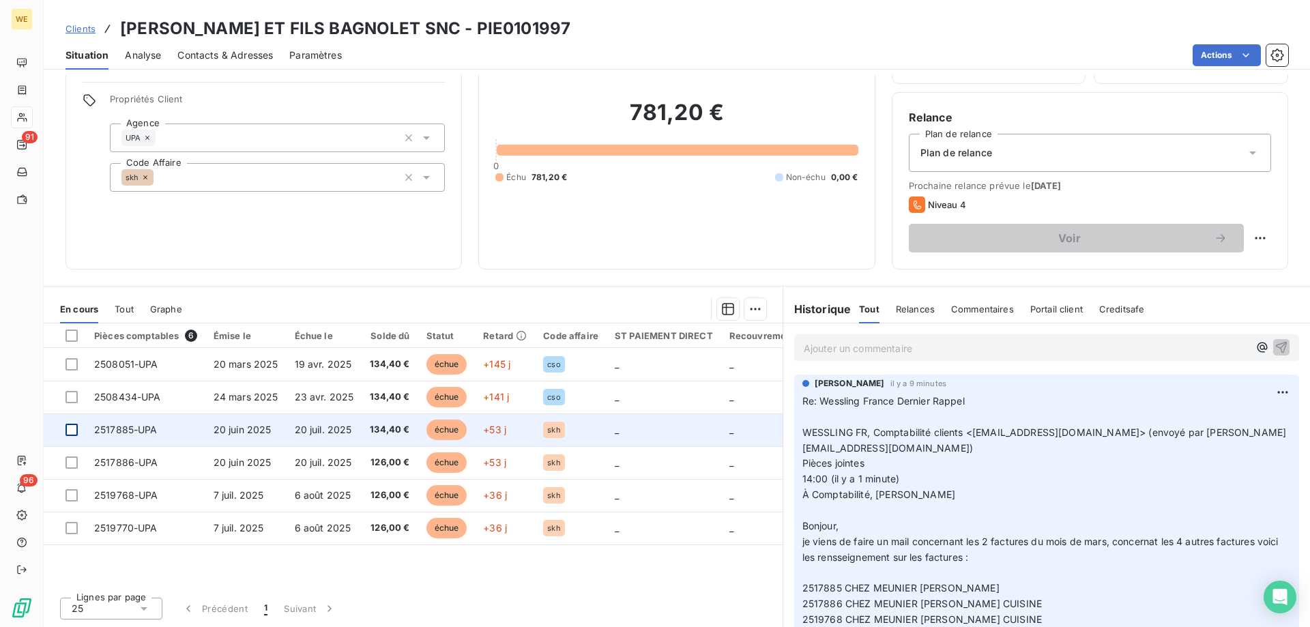
click at [75, 432] on div at bounding box center [72, 430] width 12 height 12
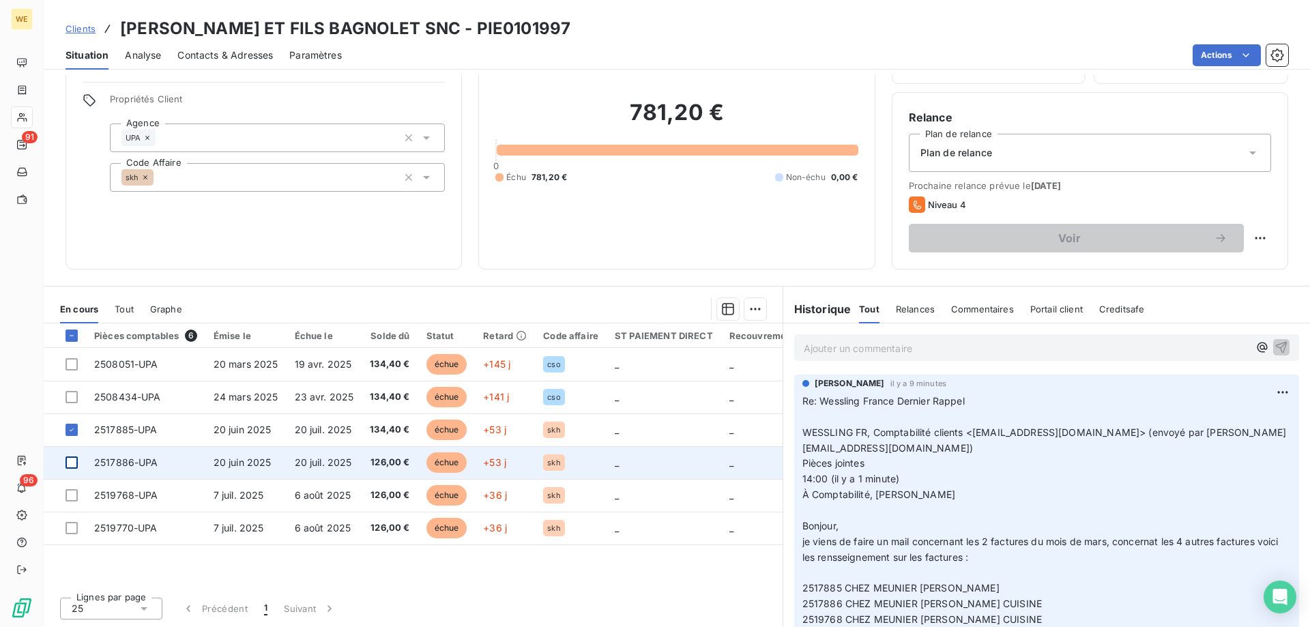
click at [73, 467] on div at bounding box center [72, 463] width 12 height 12
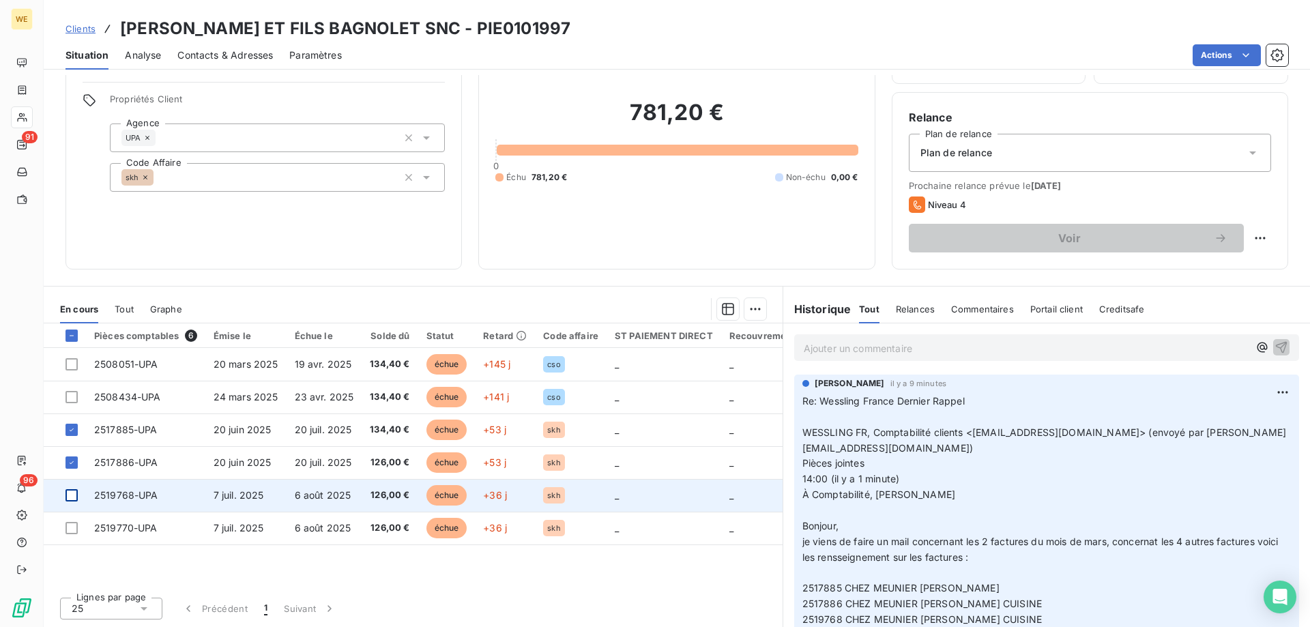
click at [71, 499] on div at bounding box center [72, 495] width 12 height 12
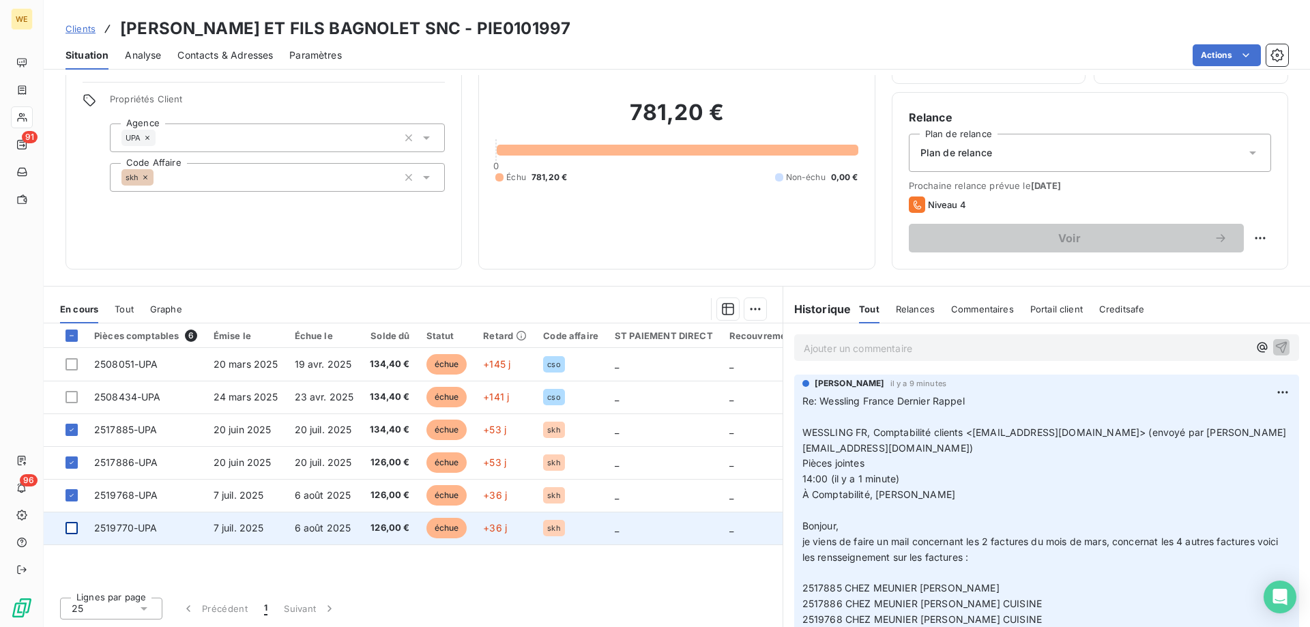
click at [73, 530] on div at bounding box center [72, 528] width 12 height 12
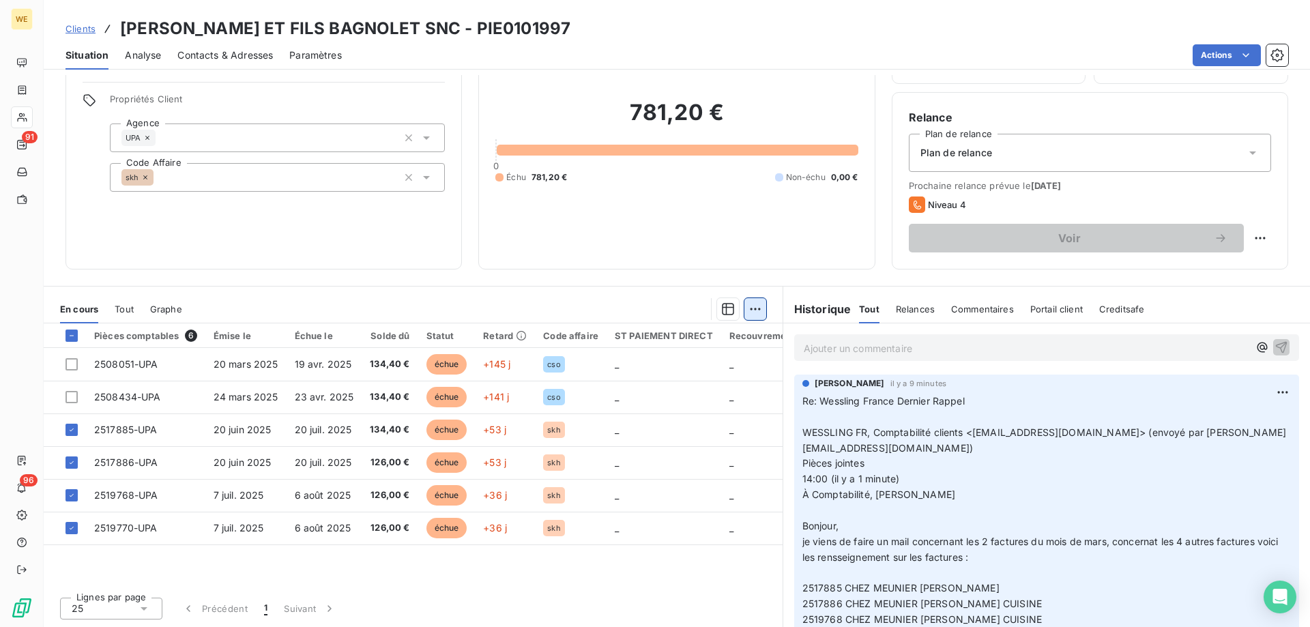
click at [749, 305] on html "WE 91 96 Clients [PERSON_NAME] ET FILS BAGNOLET SNC - PIE0101997 Situation Anal…" at bounding box center [655, 313] width 1310 height 627
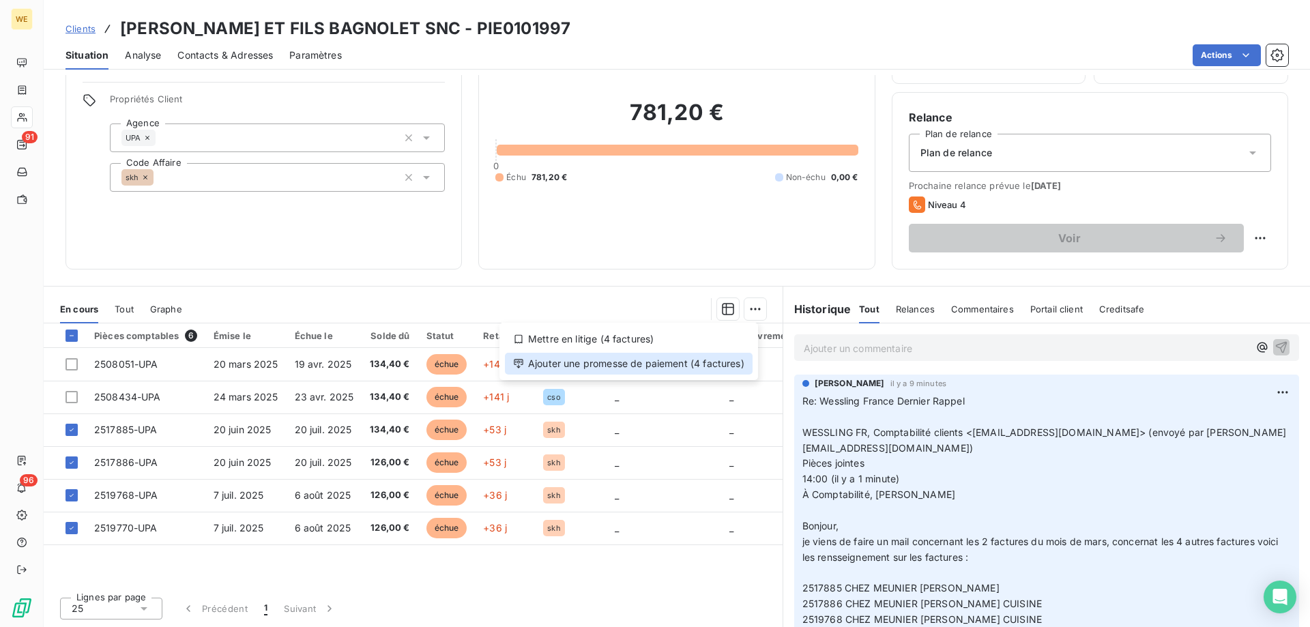
click at [732, 368] on div "Ajouter une promesse de paiement (4 factures)" at bounding box center [629, 364] width 248 height 22
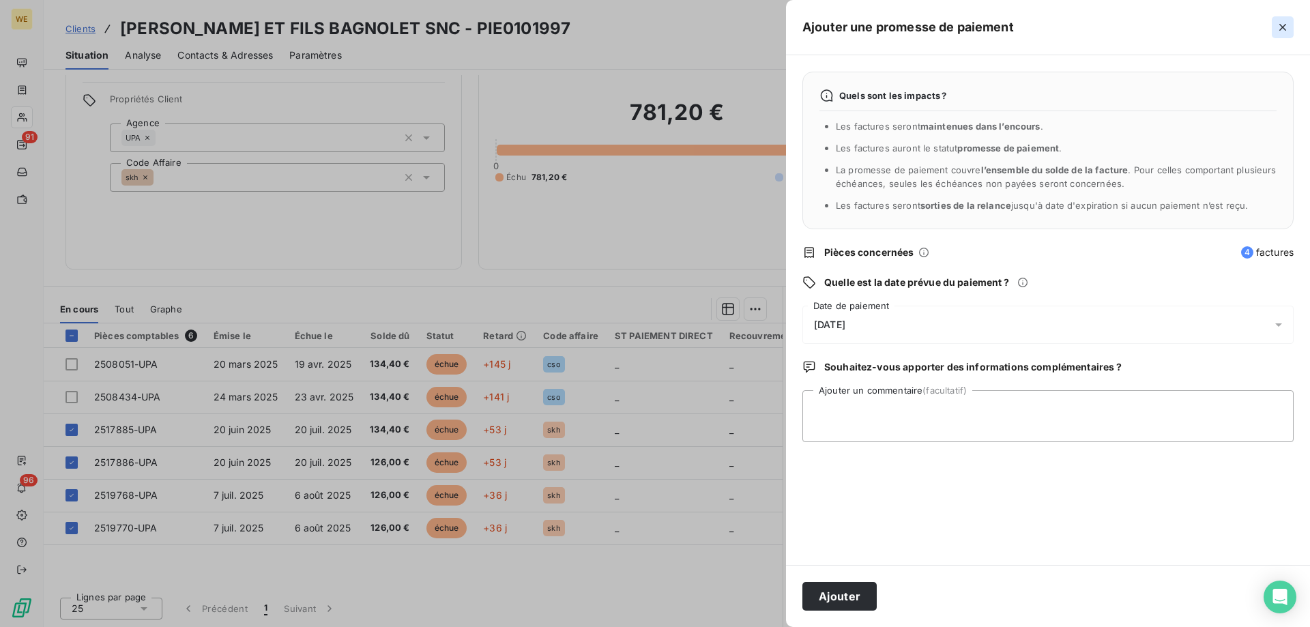
click at [1284, 32] on icon "button" at bounding box center [1283, 27] width 14 height 14
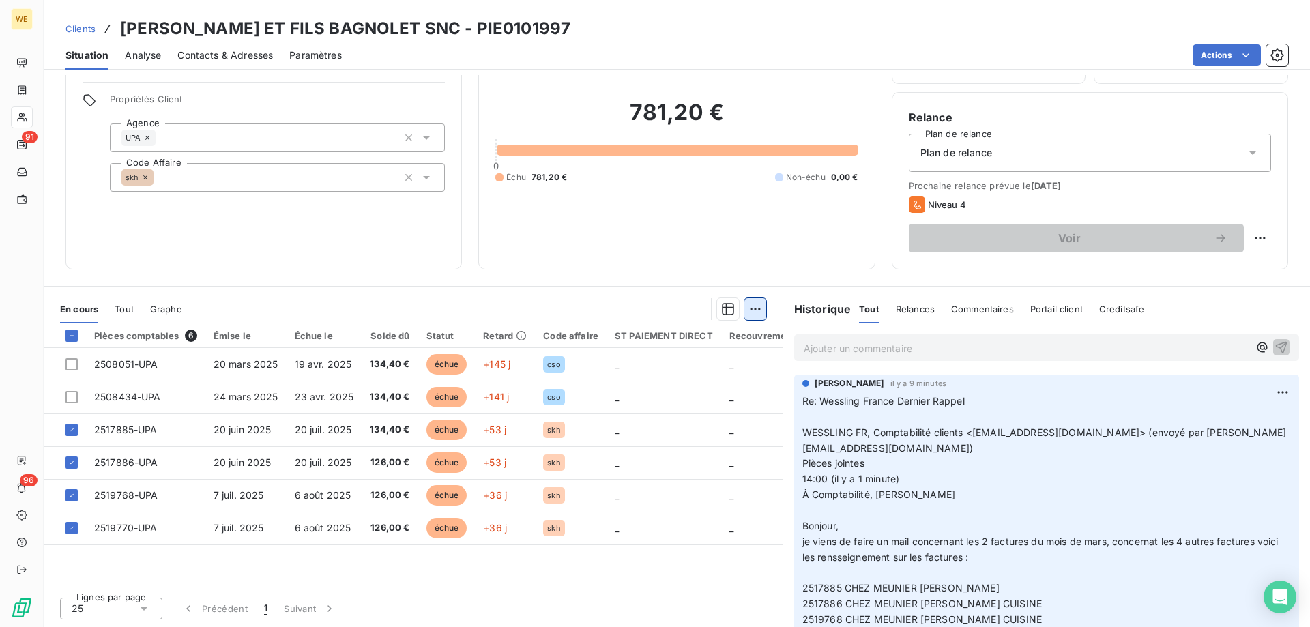
click at [749, 309] on html "WE 91 96 Clients [PERSON_NAME] ET FILS BAGNOLET SNC - PIE0101997 Situation Anal…" at bounding box center [655, 313] width 1310 height 627
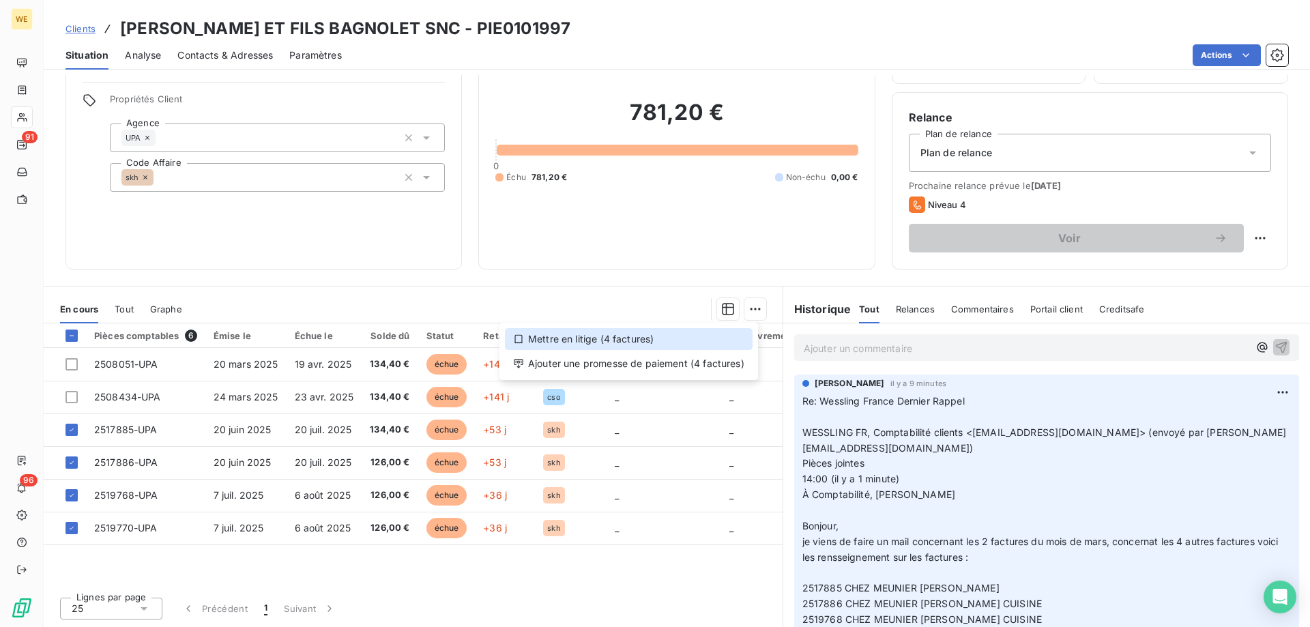
click at [731, 340] on div "Mettre en litige (4 factures)" at bounding box center [629, 339] width 248 height 22
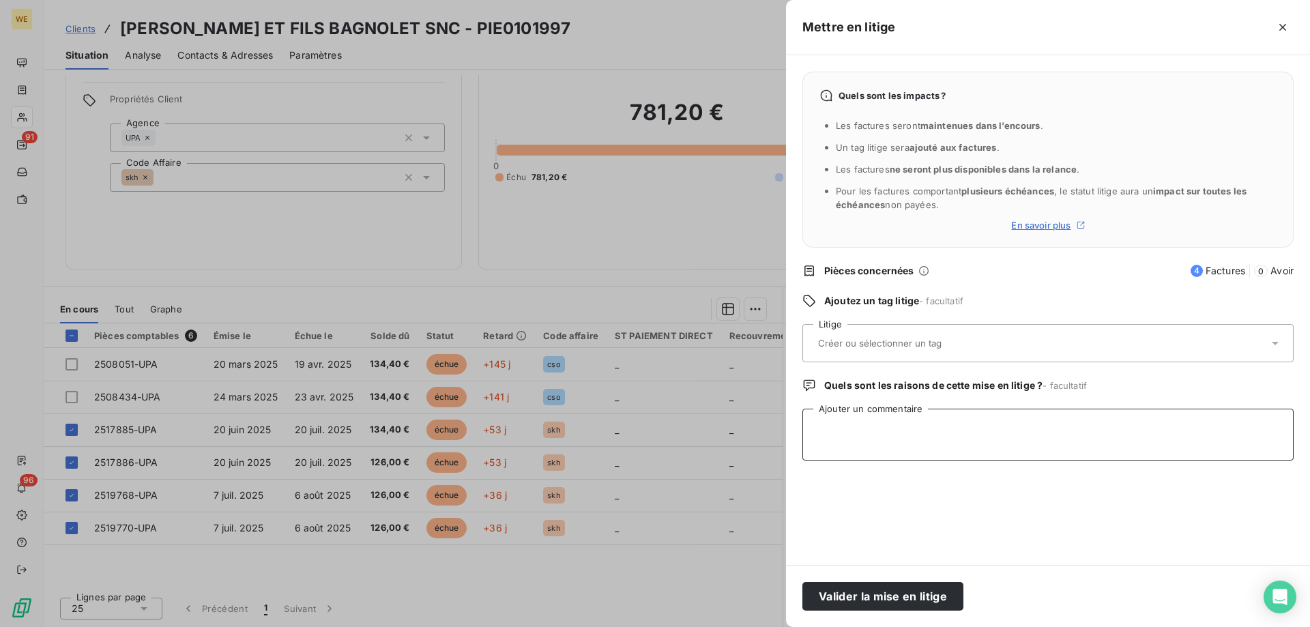
click at [898, 424] on textarea "Ajouter un commentaire" at bounding box center [1047, 435] width 491 height 52
click at [870, 344] on input "text" at bounding box center [916, 343] width 199 height 12
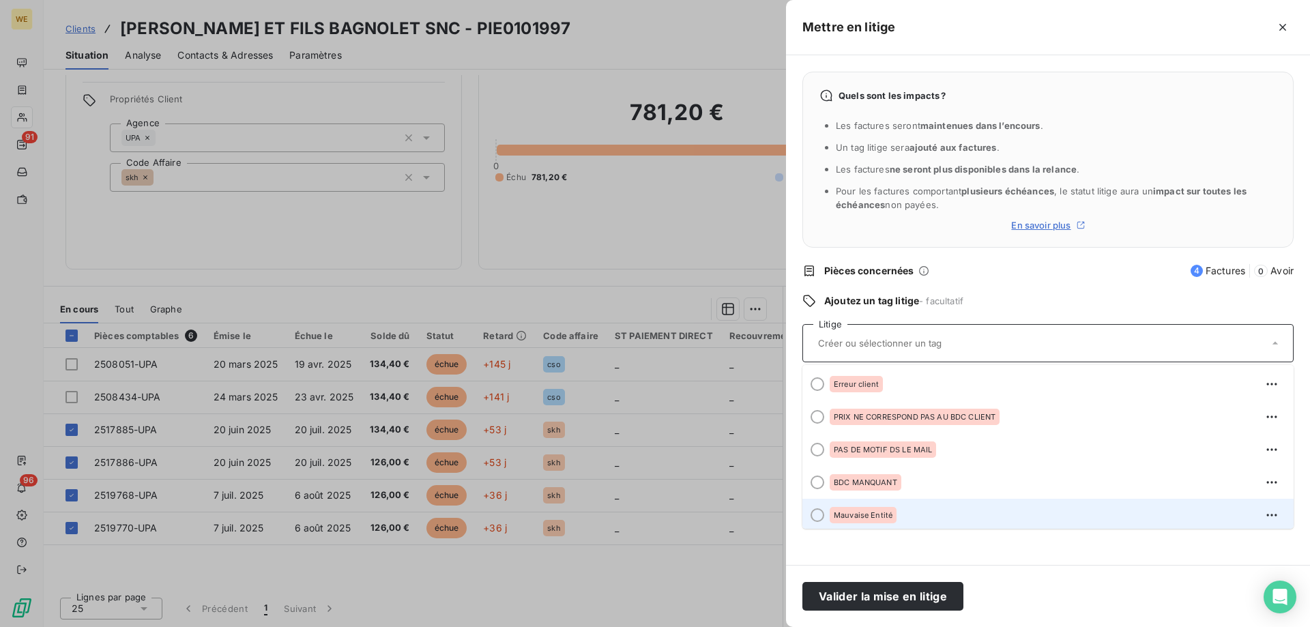
click at [815, 517] on div at bounding box center [818, 515] width 14 height 14
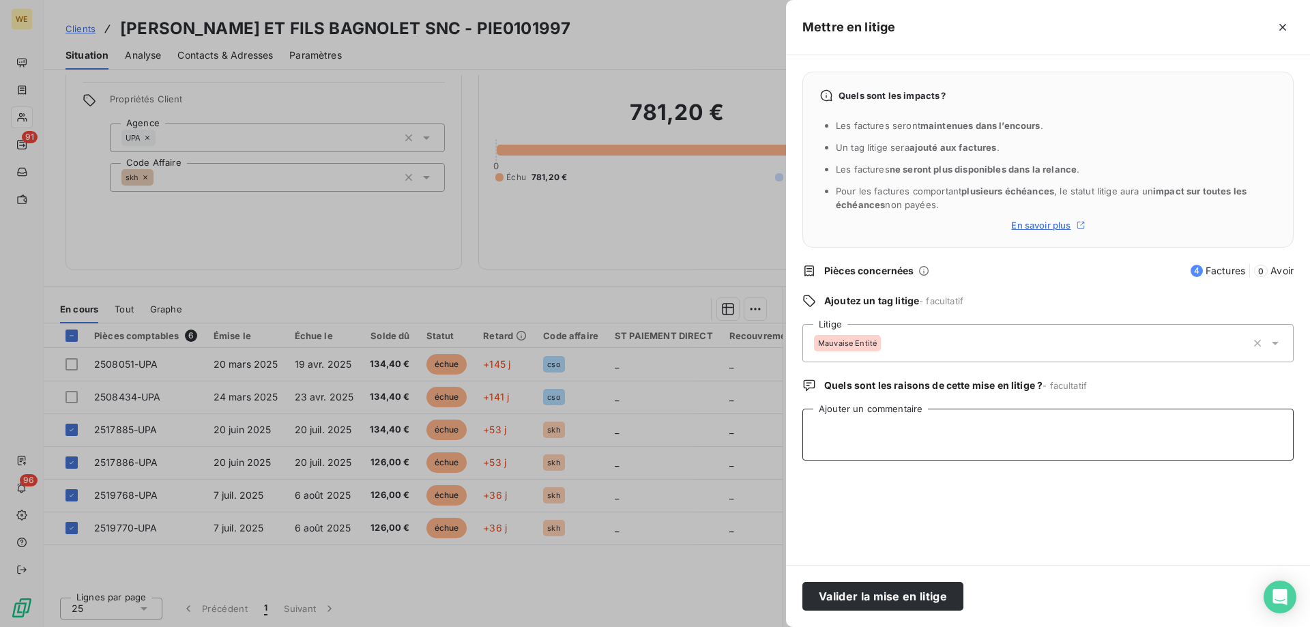
click at [847, 424] on textarea "Ajouter un commentaire" at bounding box center [1047, 435] width 491 height 52
click at [848, 437] on textarea "Ajouter un commentaire" at bounding box center [1047, 435] width 491 height 52
paste textarea "Les 4 sont a refacturé à MEUNIER [GEOGRAPHIC_DATA] : SAS MEUNIER-[GEOGRAPHIC_DA…"
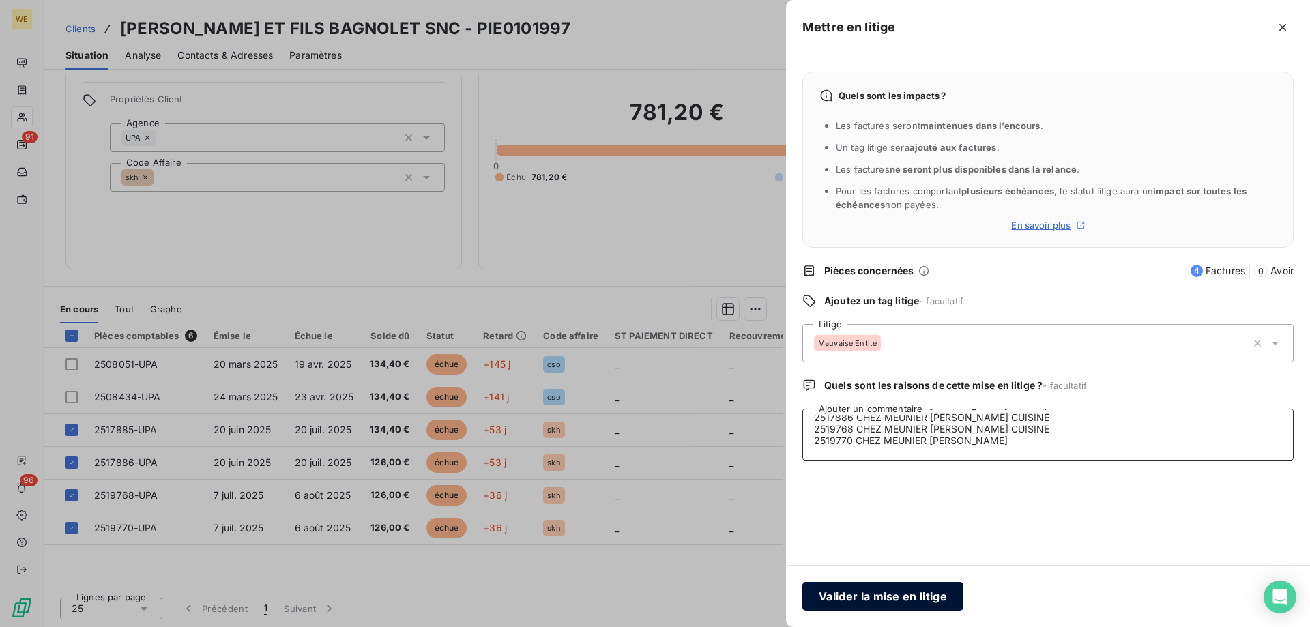
type textarea "Les 4 sont a refacturé à MEUNIER [GEOGRAPHIC_DATA] : SAS MEUNIER-[GEOGRAPHIC_DA…"
click at [880, 598] on button "Valider la mise en litige" at bounding box center [882, 596] width 161 height 29
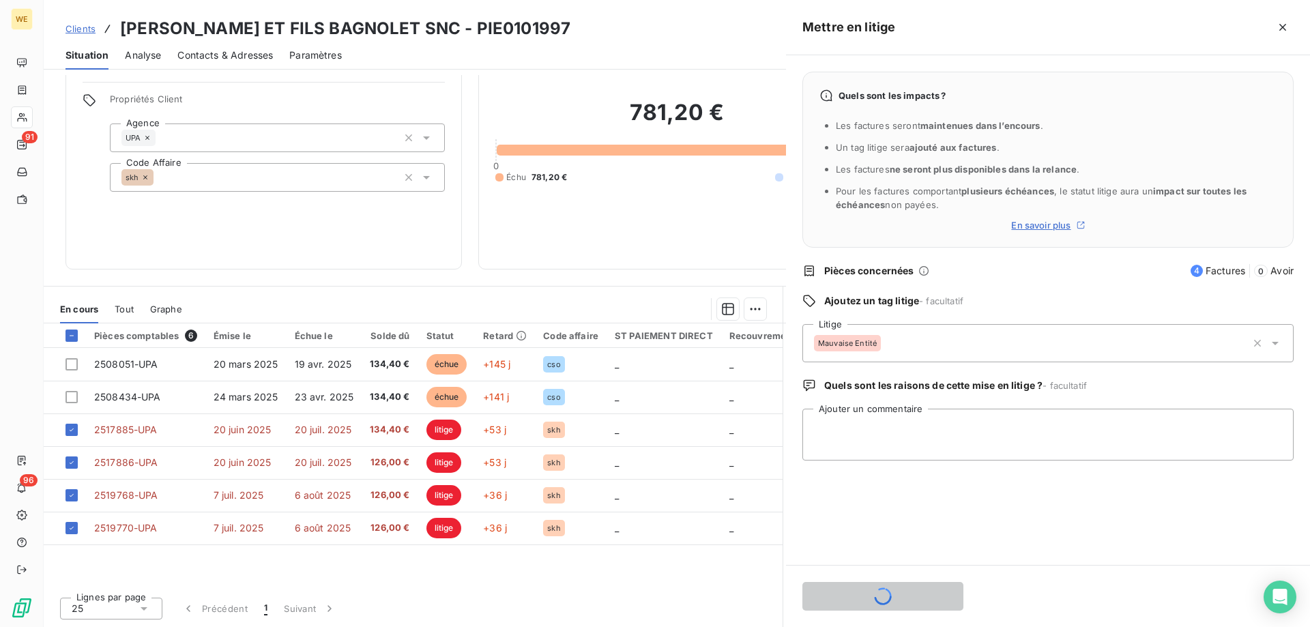
scroll to position [0, 0]
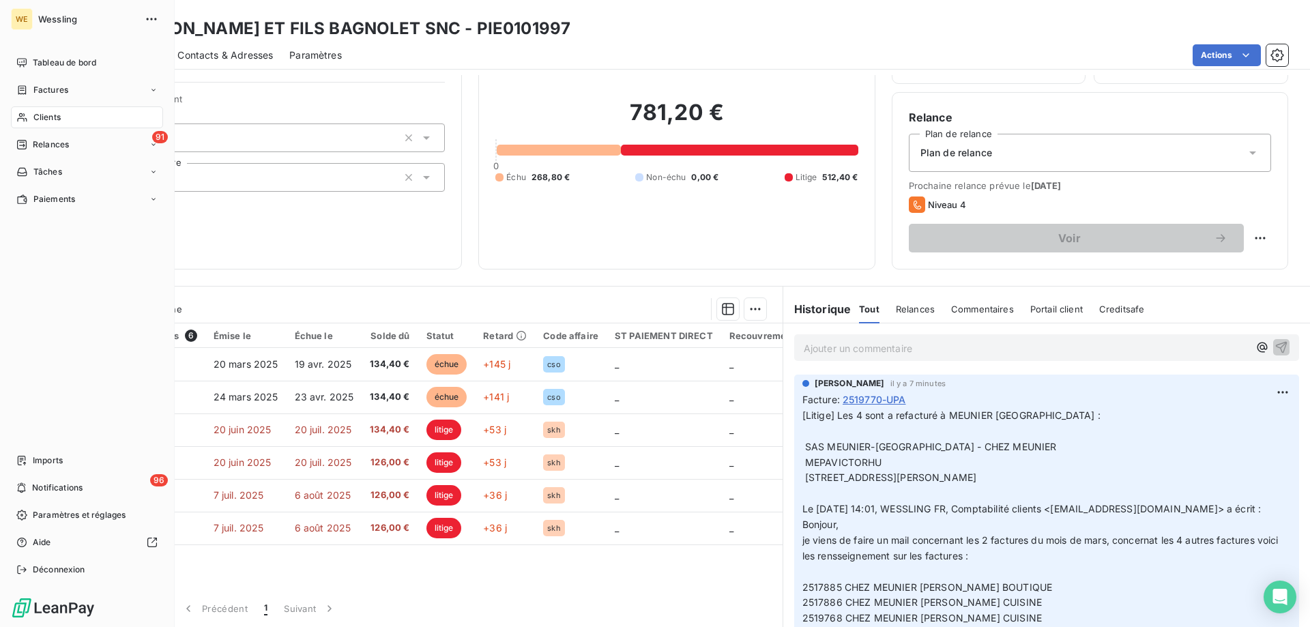
click at [53, 119] on span "Clients" at bounding box center [46, 117] width 27 height 12
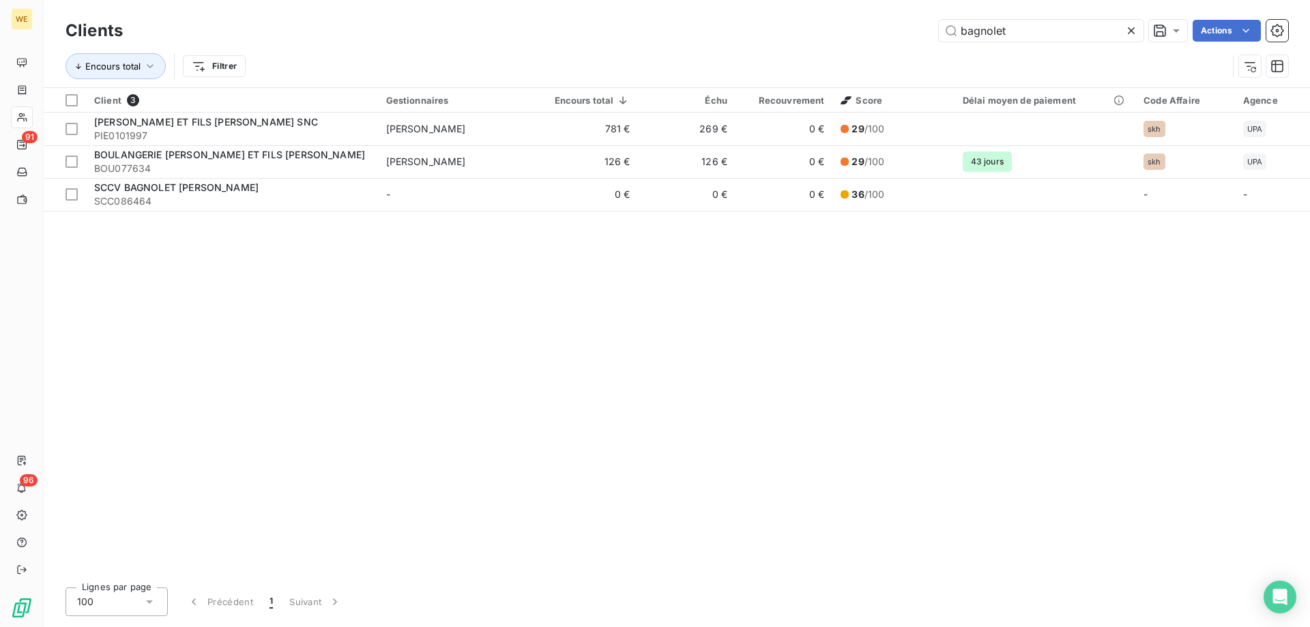
drag, startPoint x: 1036, startPoint y: 29, endPoint x: 931, endPoint y: 16, distance: 105.3
click at [932, 16] on div "Clients bagnolet Actions Encours total Filtrer" at bounding box center [677, 43] width 1267 height 87
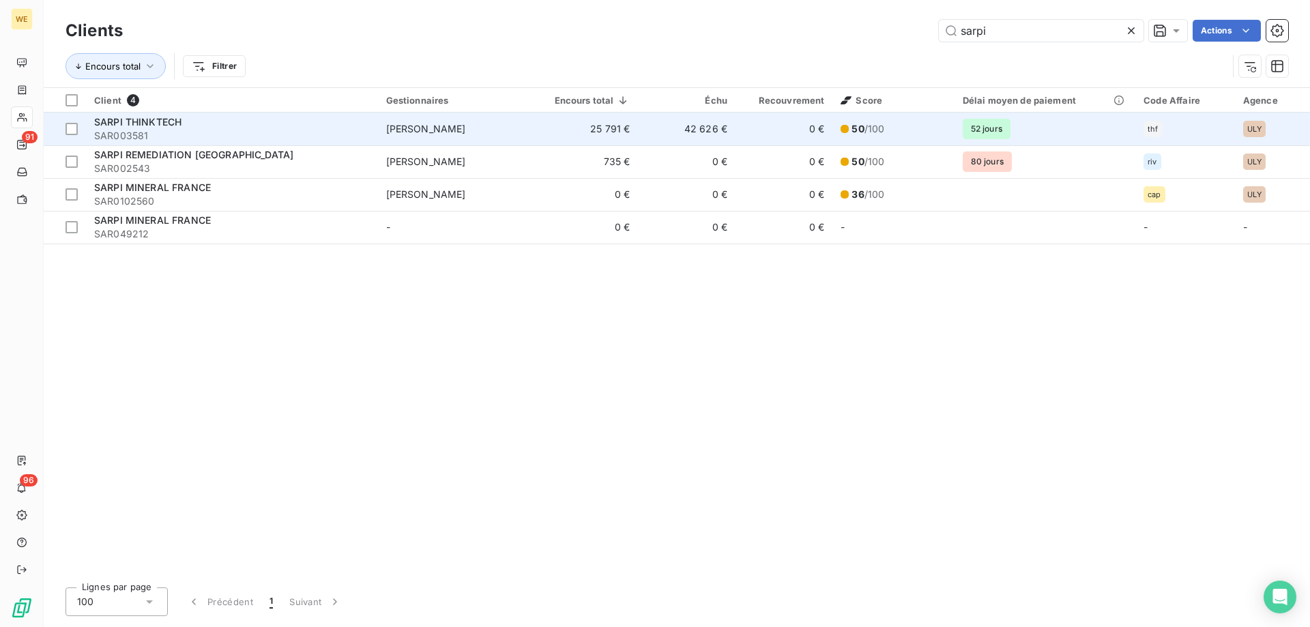
type input "sarpi"
click at [224, 123] on div "SARPI THINKTECH" at bounding box center [232, 122] width 276 height 14
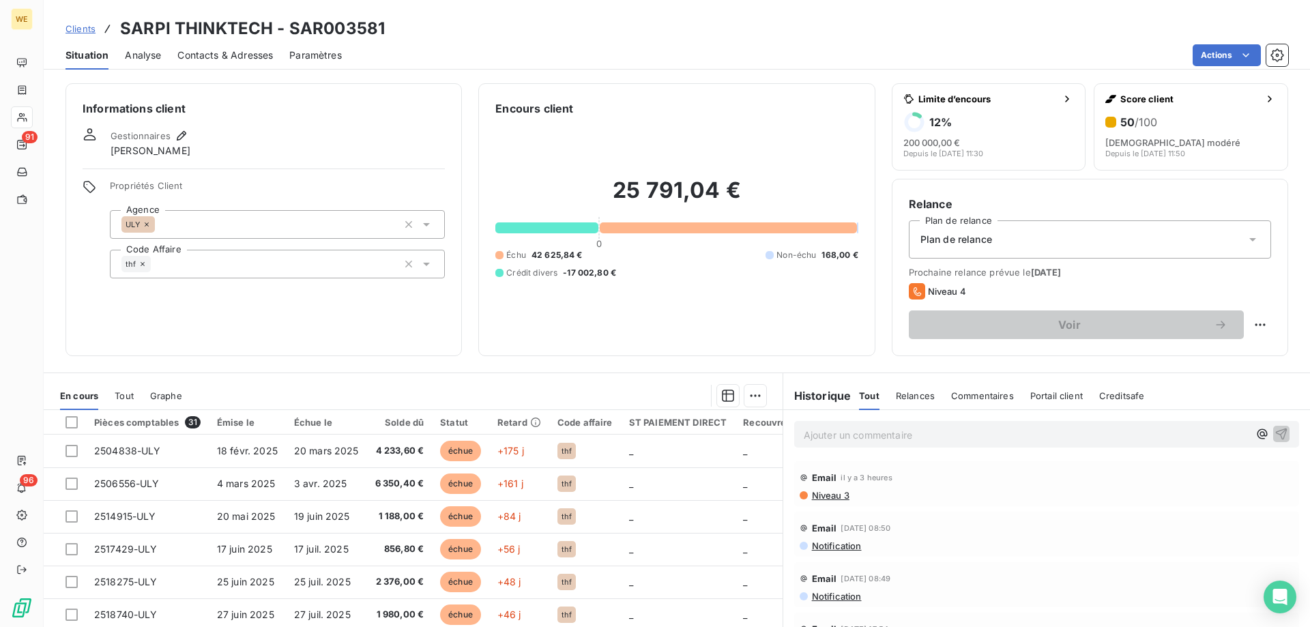
click at [840, 435] on p "Ajouter un commentaire ﻿" at bounding box center [1026, 434] width 445 height 17
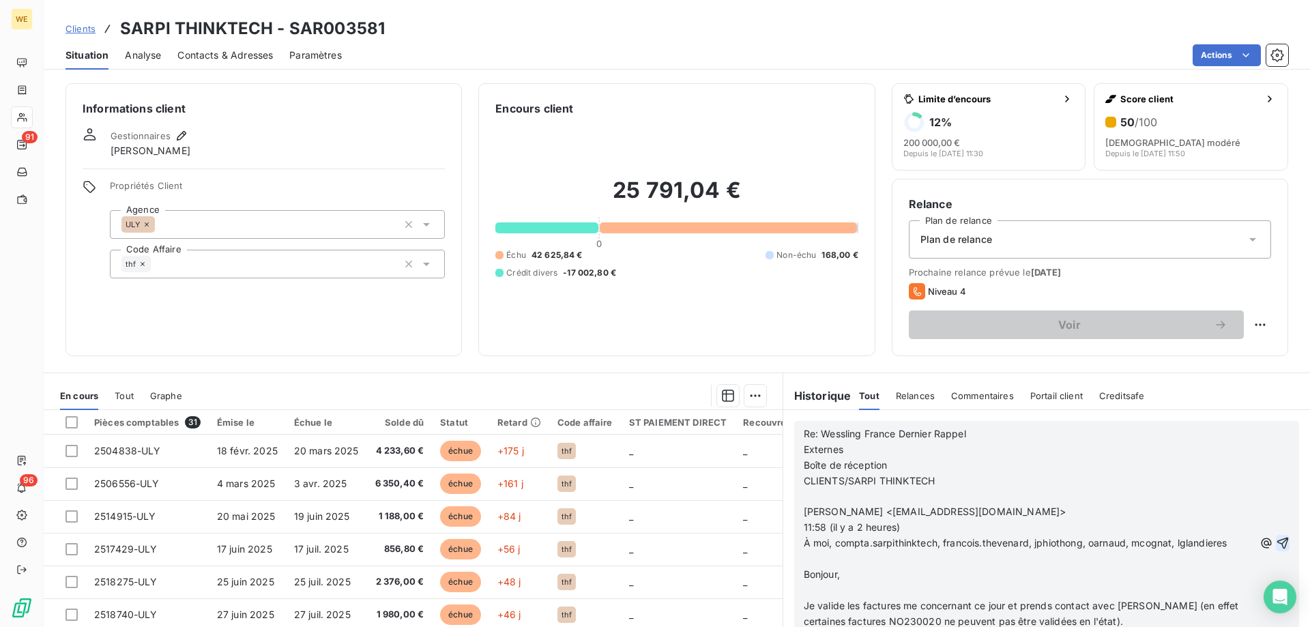
click at [1276, 547] on icon "button" at bounding box center [1283, 543] width 14 height 14
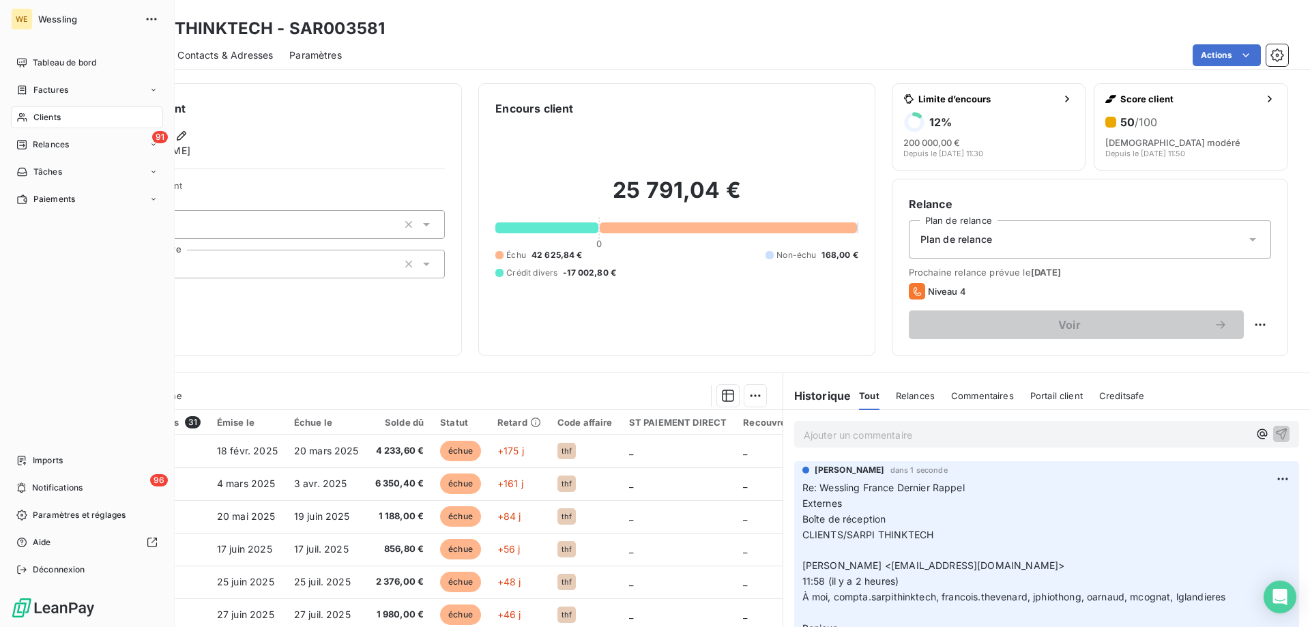
click at [56, 113] on span "Clients" at bounding box center [46, 117] width 27 height 12
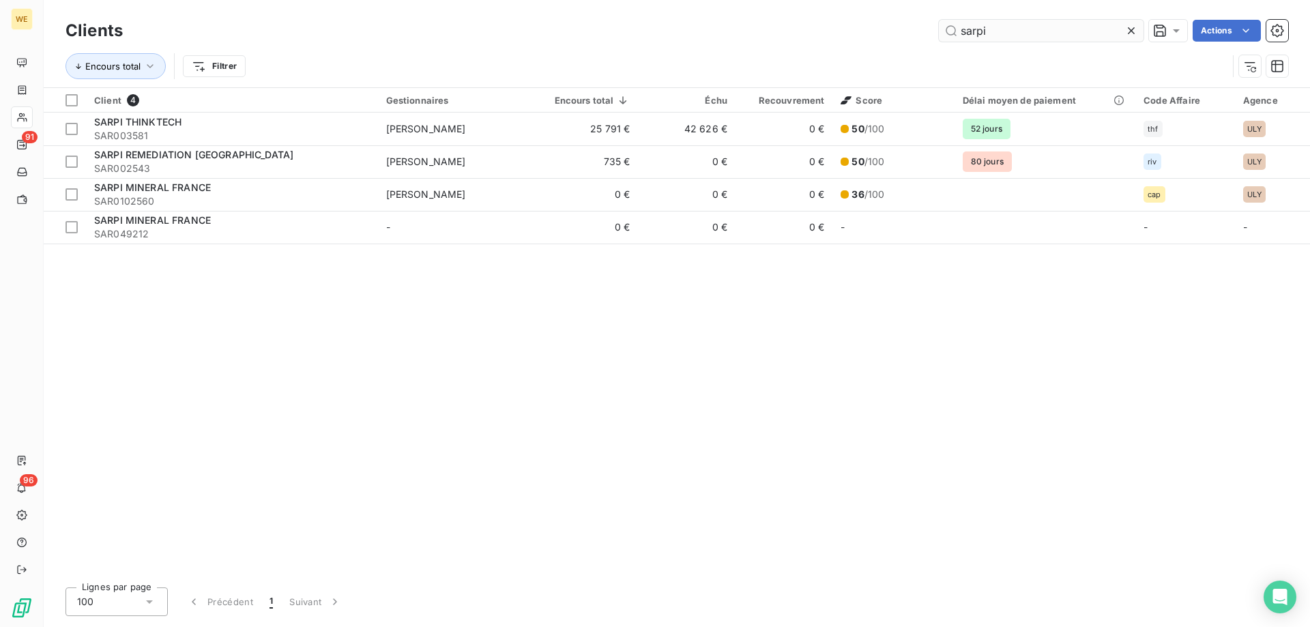
click at [974, 31] on input "sarpi" at bounding box center [1041, 31] width 205 height 22
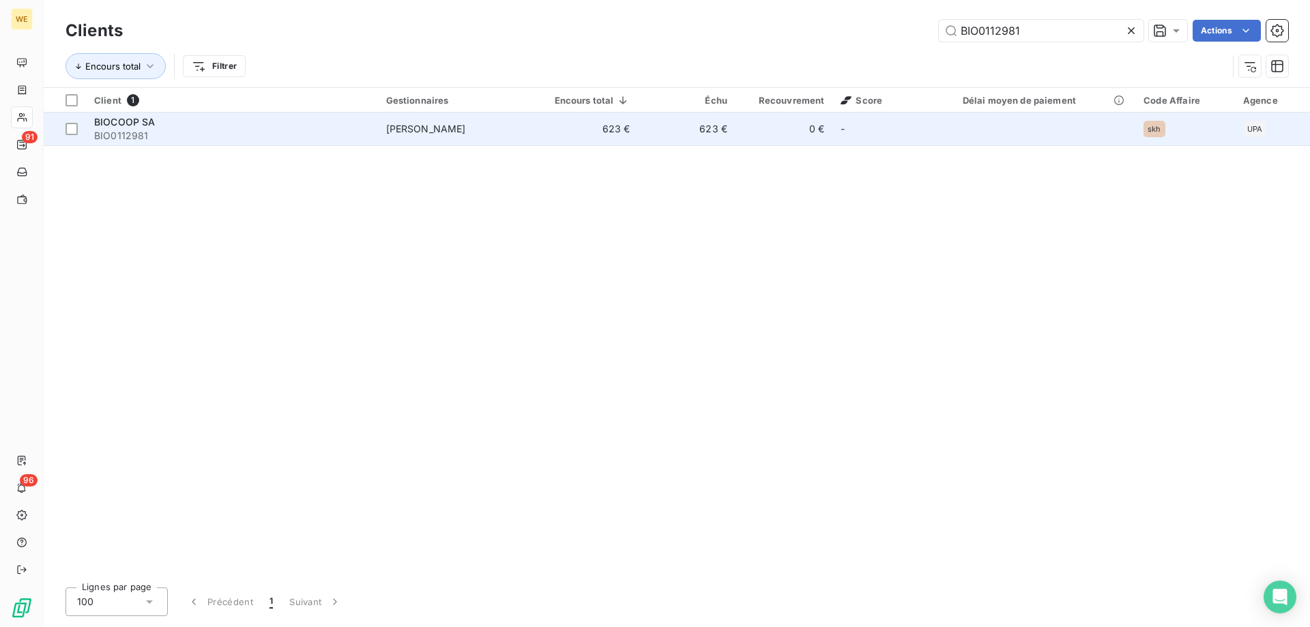
type input "BIO0112981"
click at [214, 129] on span "BIO0112981" at bounding box center [232, 136] width 276 height 14
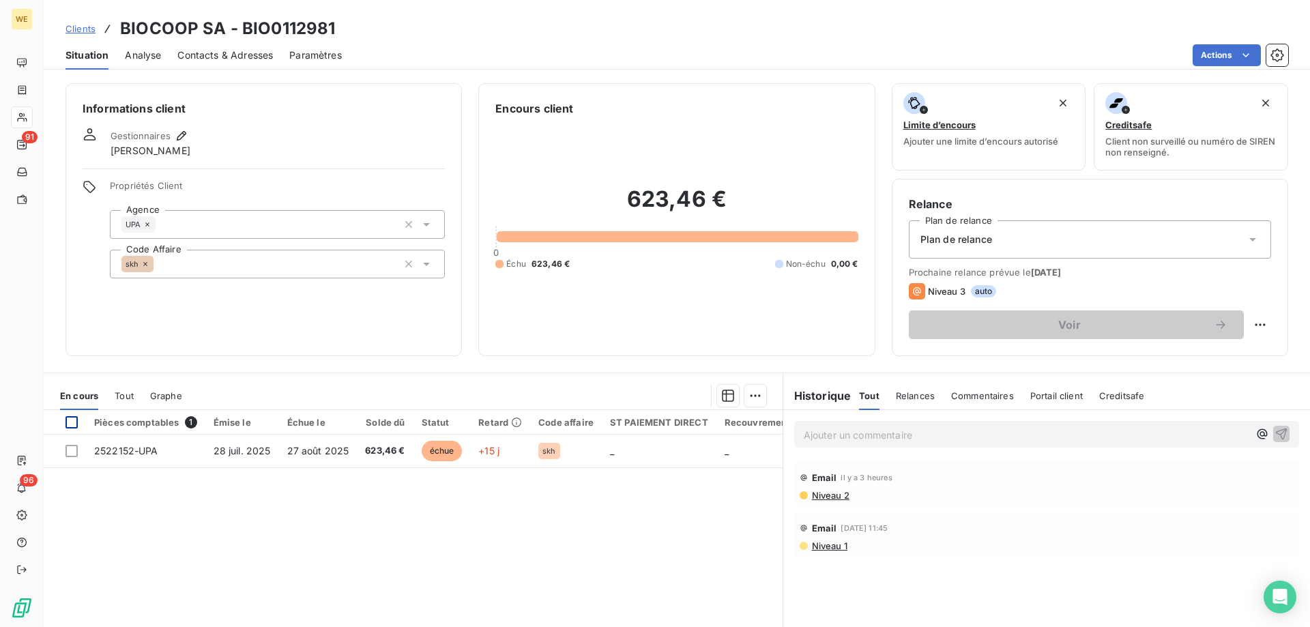
click at [76, 418] on div at bounding box center [72, 422] width 12 height 12
click at [843, 434] on p "Ajouter un commentaire ﻿" at bounding box center [1026, 434] width 445 height 17
click at [746, 394] on html "WE 91 96 Clients BIOCOOP SA - BIO0112981 Situation Analyse Contacts & Adresses …" at bounding box center [655, 313] width 1310 height 627
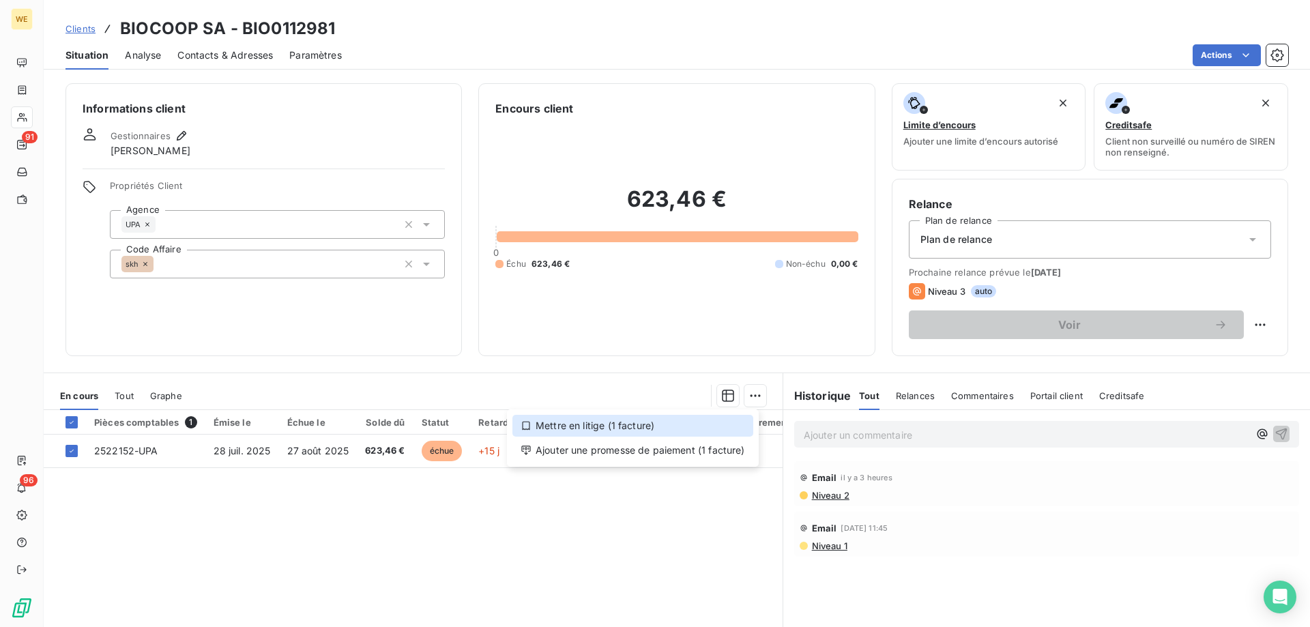
click at [560, 423] on div "Mettre en litige (1 facture)" at bounding box center [632, 426] width 241 height 22
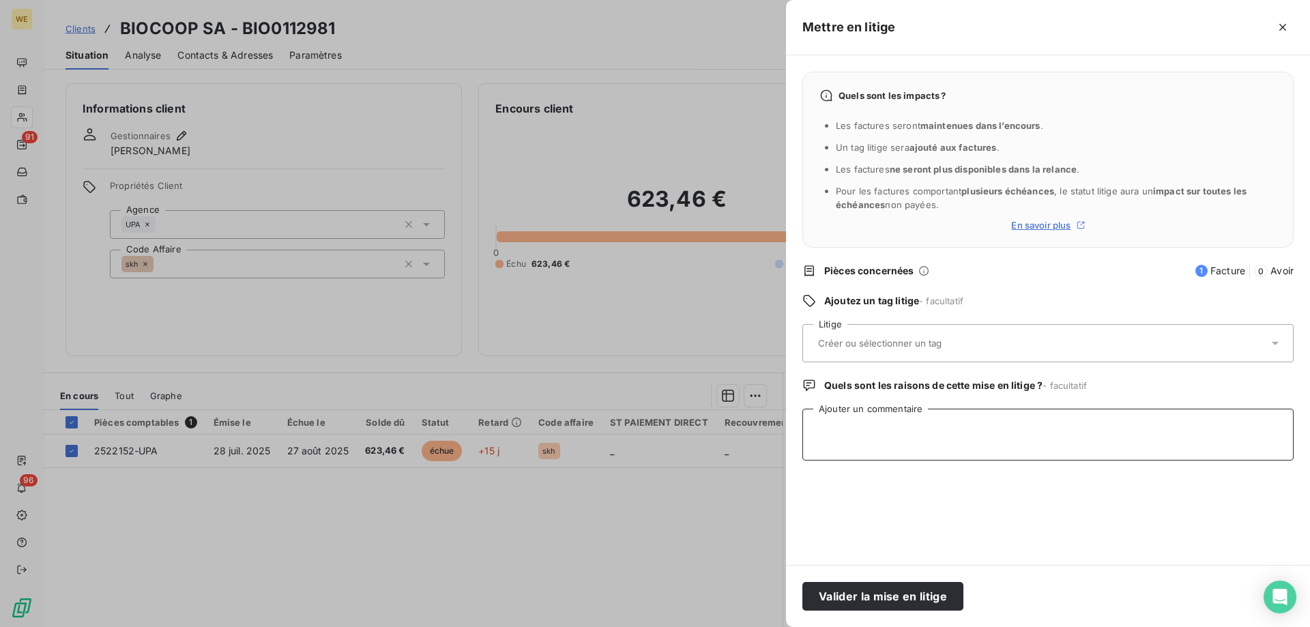
click at [838, 424] on textarea "Ajouter un commentaire" at bounding box center [1047, 435] width 491 height 52
paste textarea "RE: Wessling France Rappel 2 Externes Boîte de réception Compta <[EMAIL_ADDRESS…"
type textarea "RE: Wessling France Rappel 2 Externes Boîte de réception Compta <[EMAIL_ADDRESS…"
click at [850, 344] on input "text" at bounding box center [916, 343] width 199 height 12
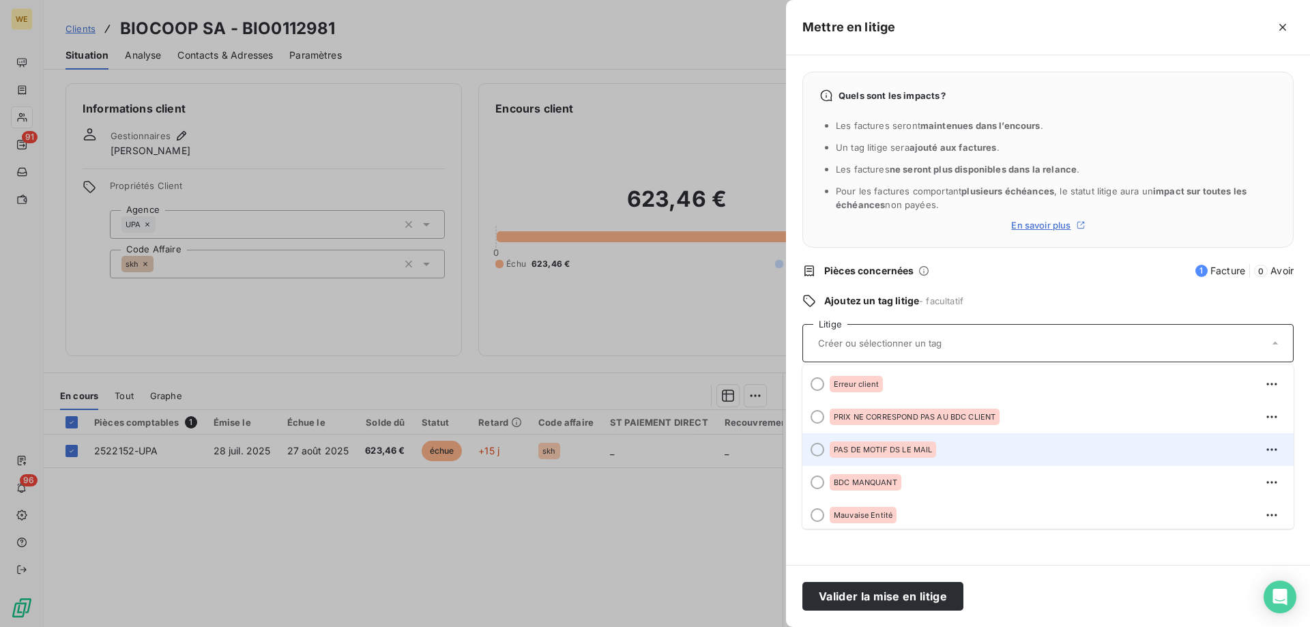
click at [813, 449] on div at bounding box center [818, 450] width 14 height 14
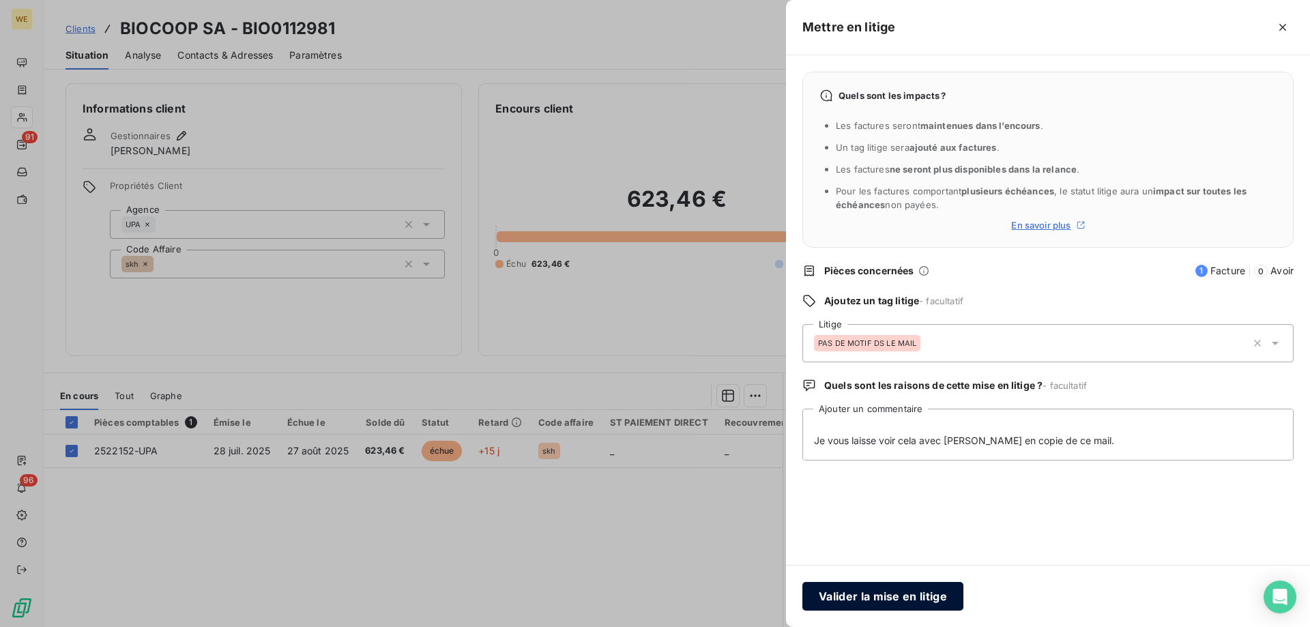
click at [856, 600] on button "Valider la mise en litige" at bounding box center [882, 596] width 161 height 29
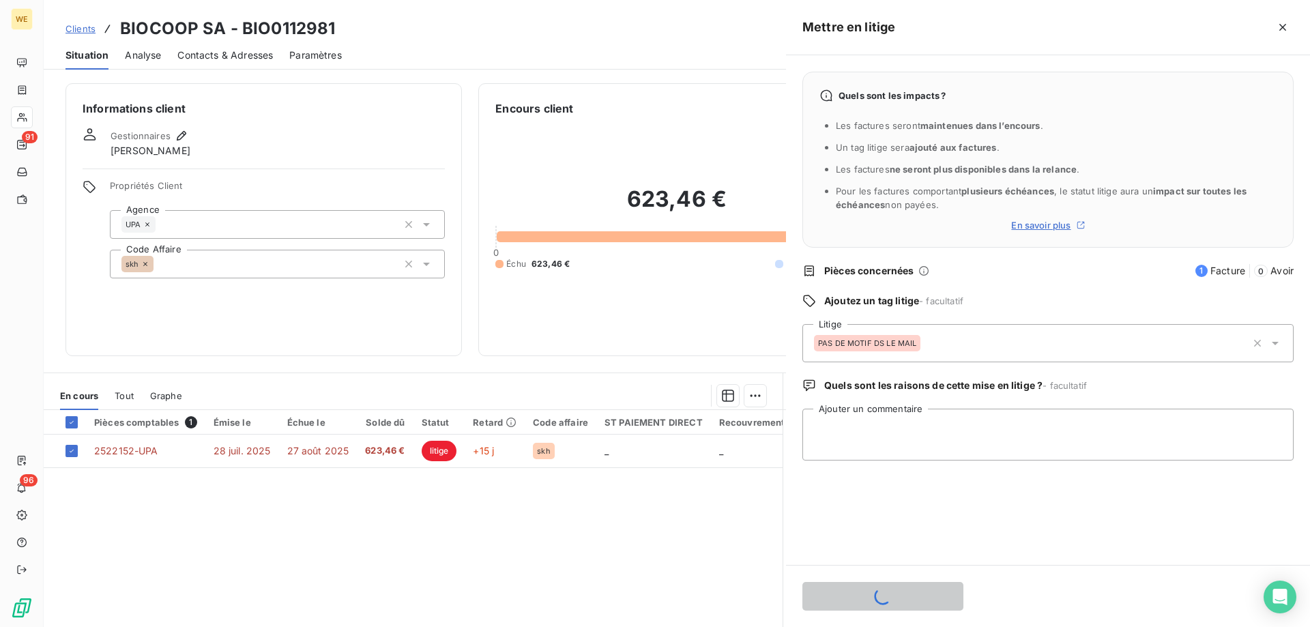
scroll to position [0, 0]
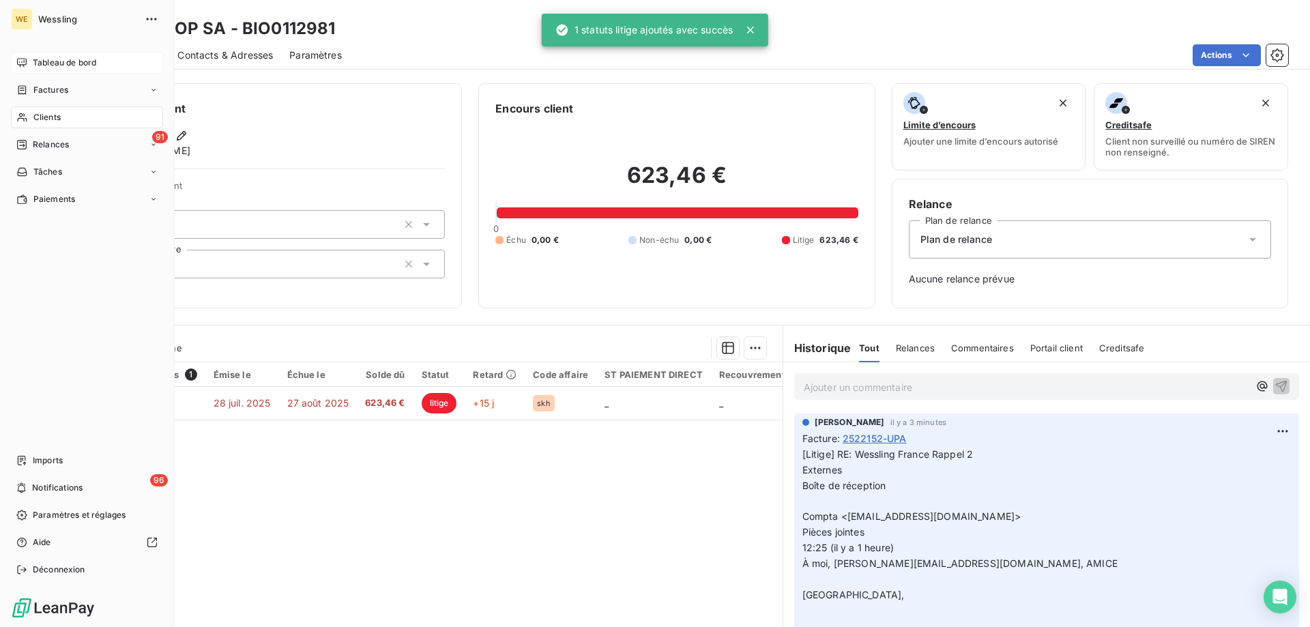
click at [66, 65] on span "Tableau de bord" at bounding box center [64, 63] width 63 height 12
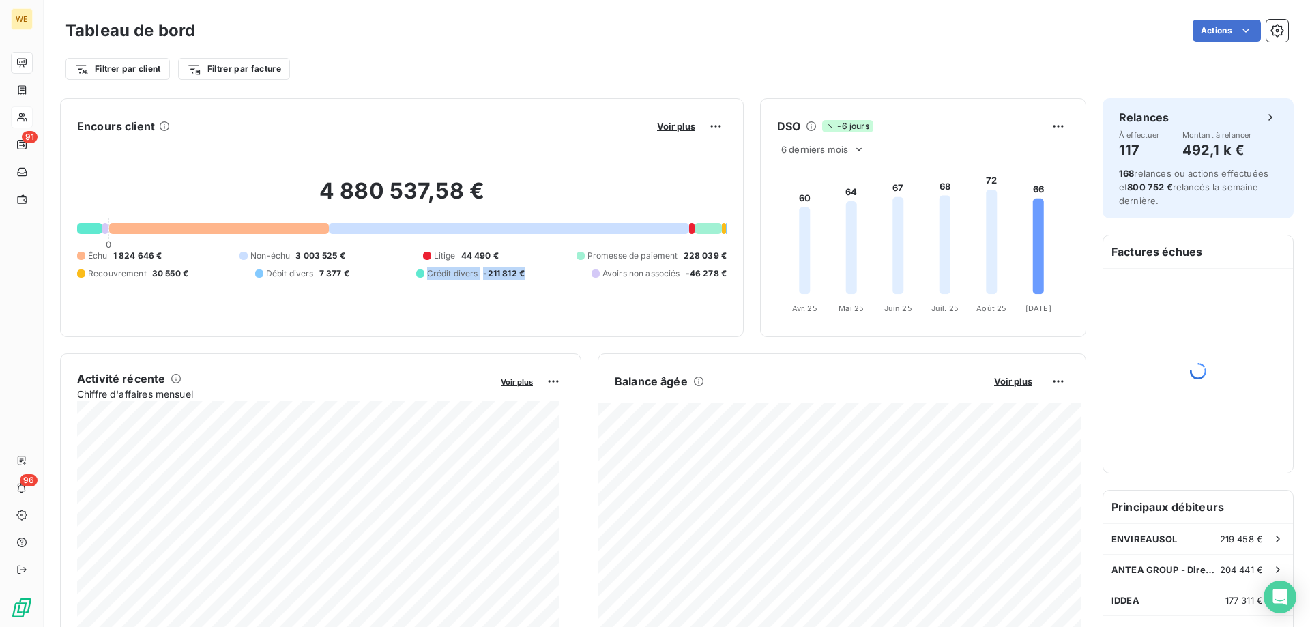
drag, startPoint x: 527, startPoint y: 270, endPoint x: 414, endPoint y: 272, distance: 112.6
click at [414, 272] on div "Échu 1 824 646 € Non-échu 3 003 525 € Litige 44 490 € Promesse de paiement 228 …" at bounding box center [402, 265] width 650 height 30
